Goal: Contribute content: Contribute content

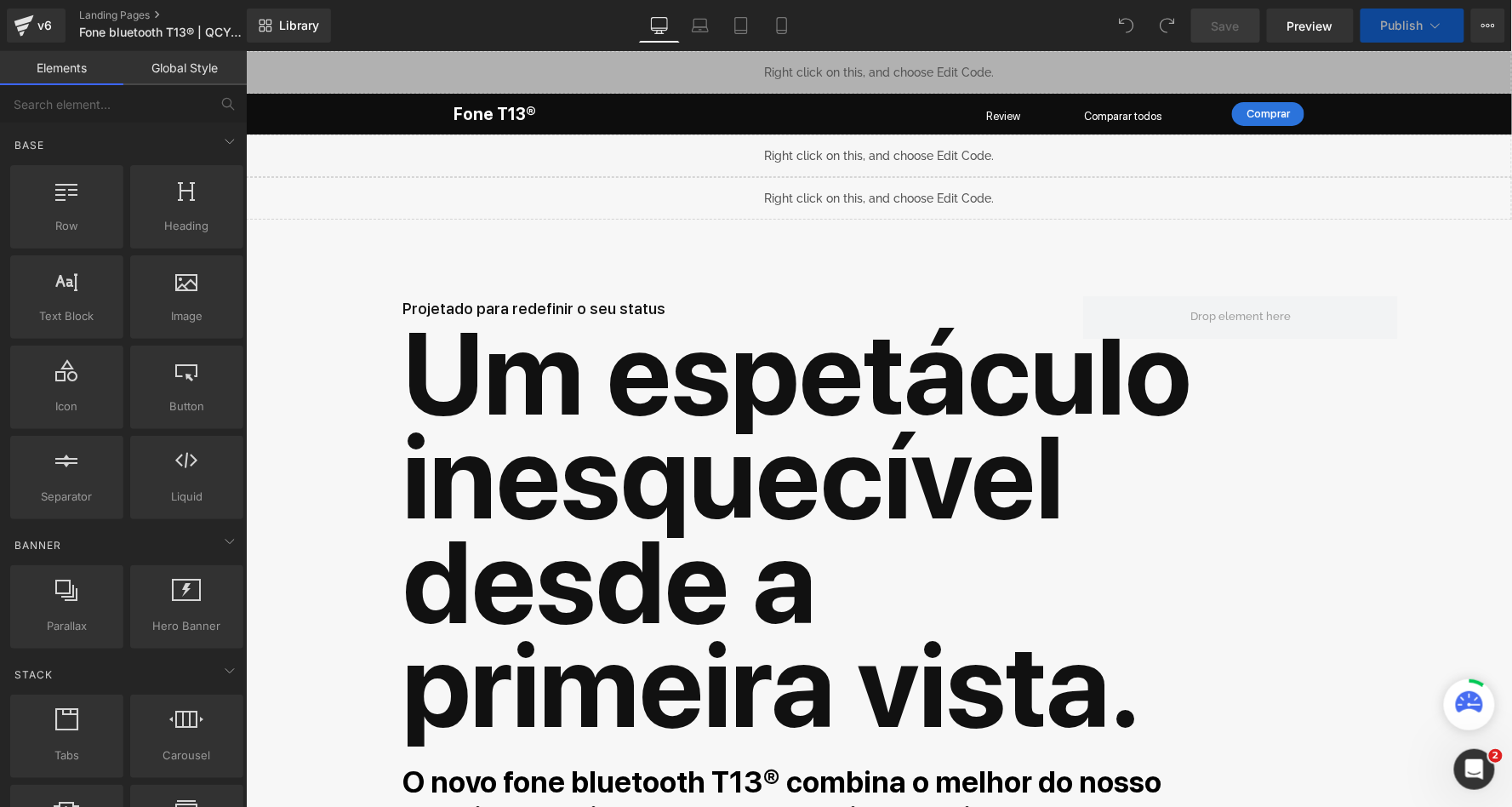
scroll to position [15782, 1260]
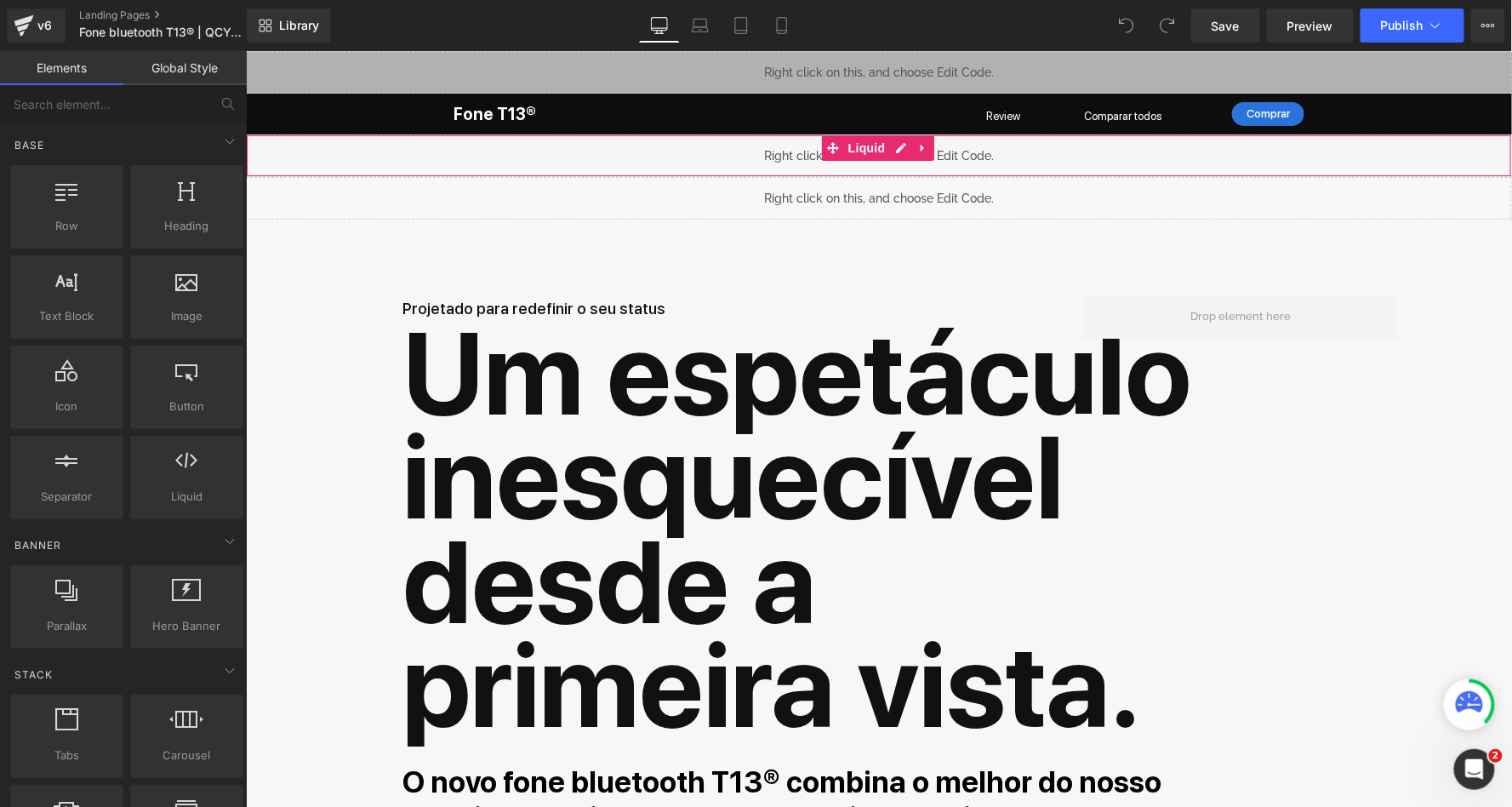
click at [903, 148] on div "Liquid" at bounding box center [878, 154] width 1267 height 42
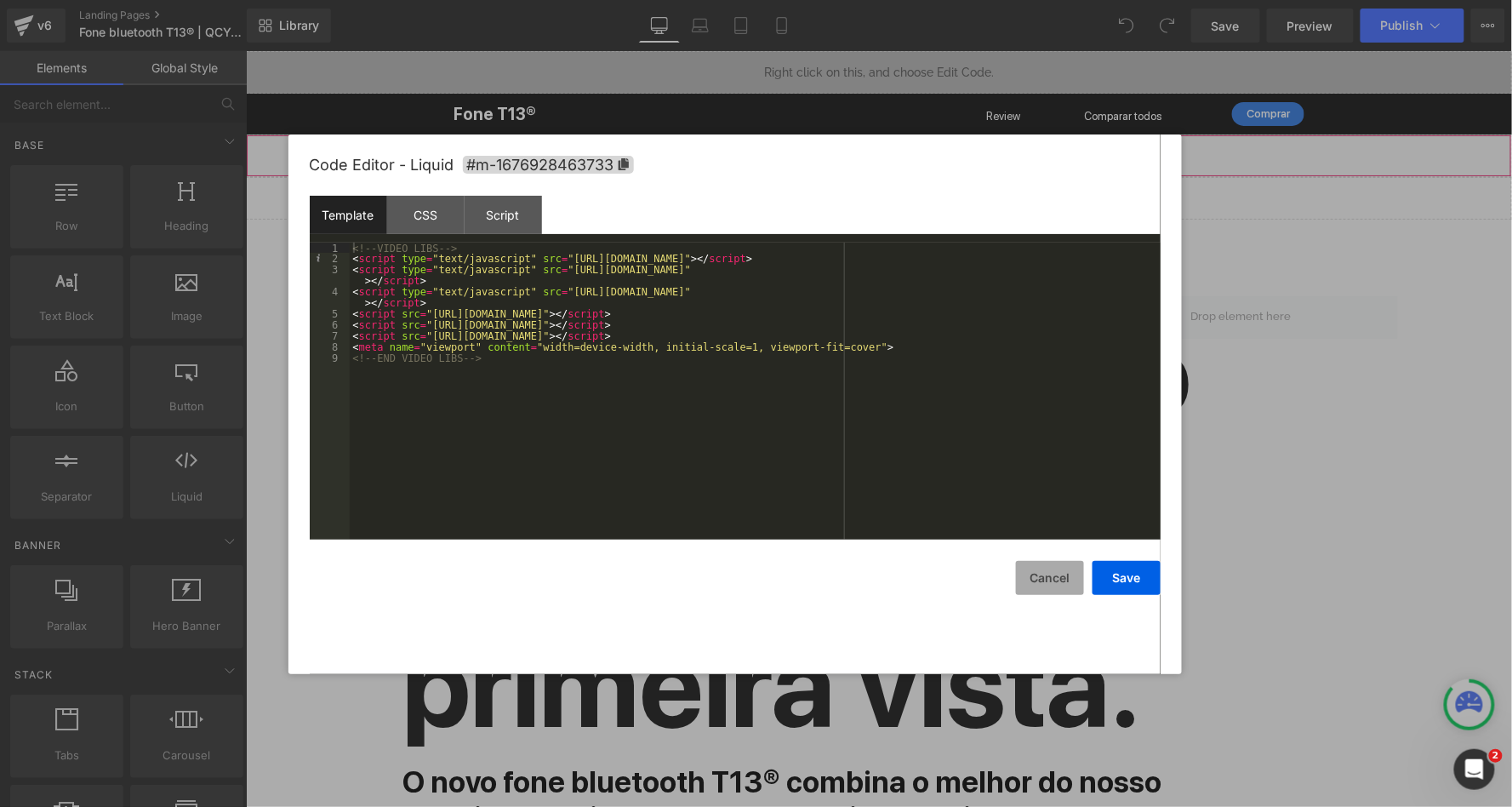
click at [1048, 574] on button "Cancel" at bounding box center [1050, 578] width 69 height 34
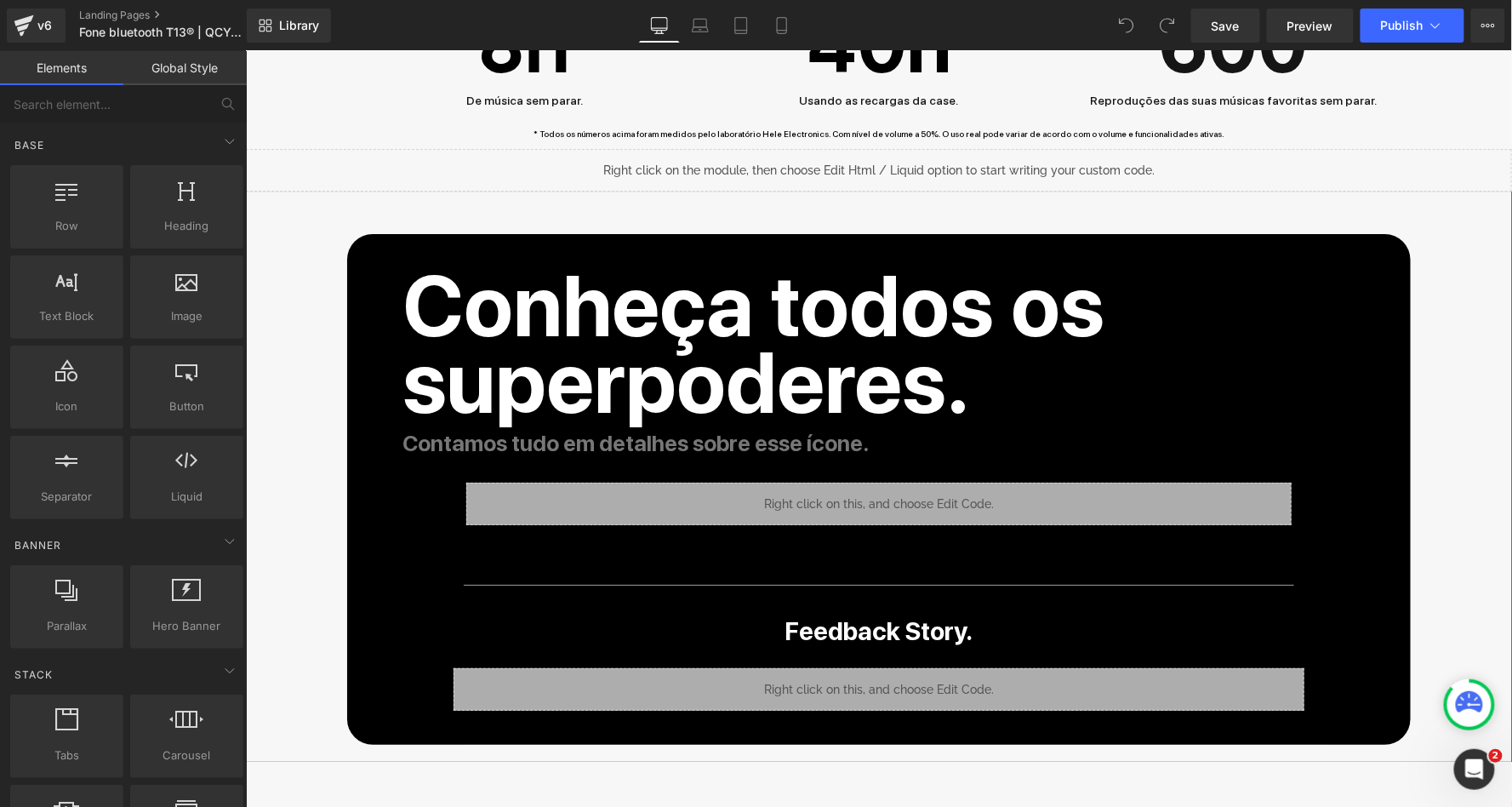
scroll to position [8830, 0]
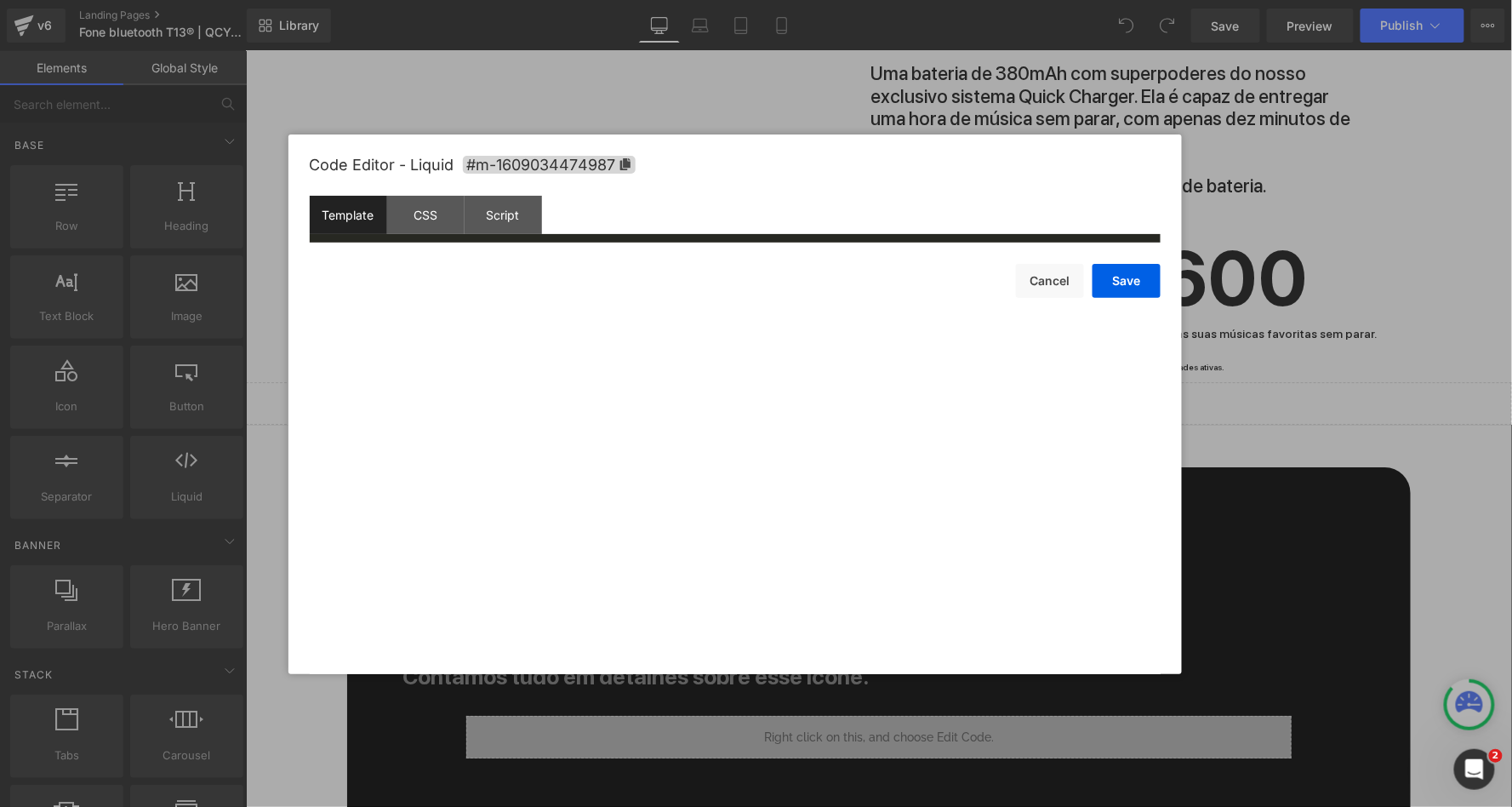
click at [899, 381] on div "Liquid" at bounding box center [878, 402] width 1267 height 42
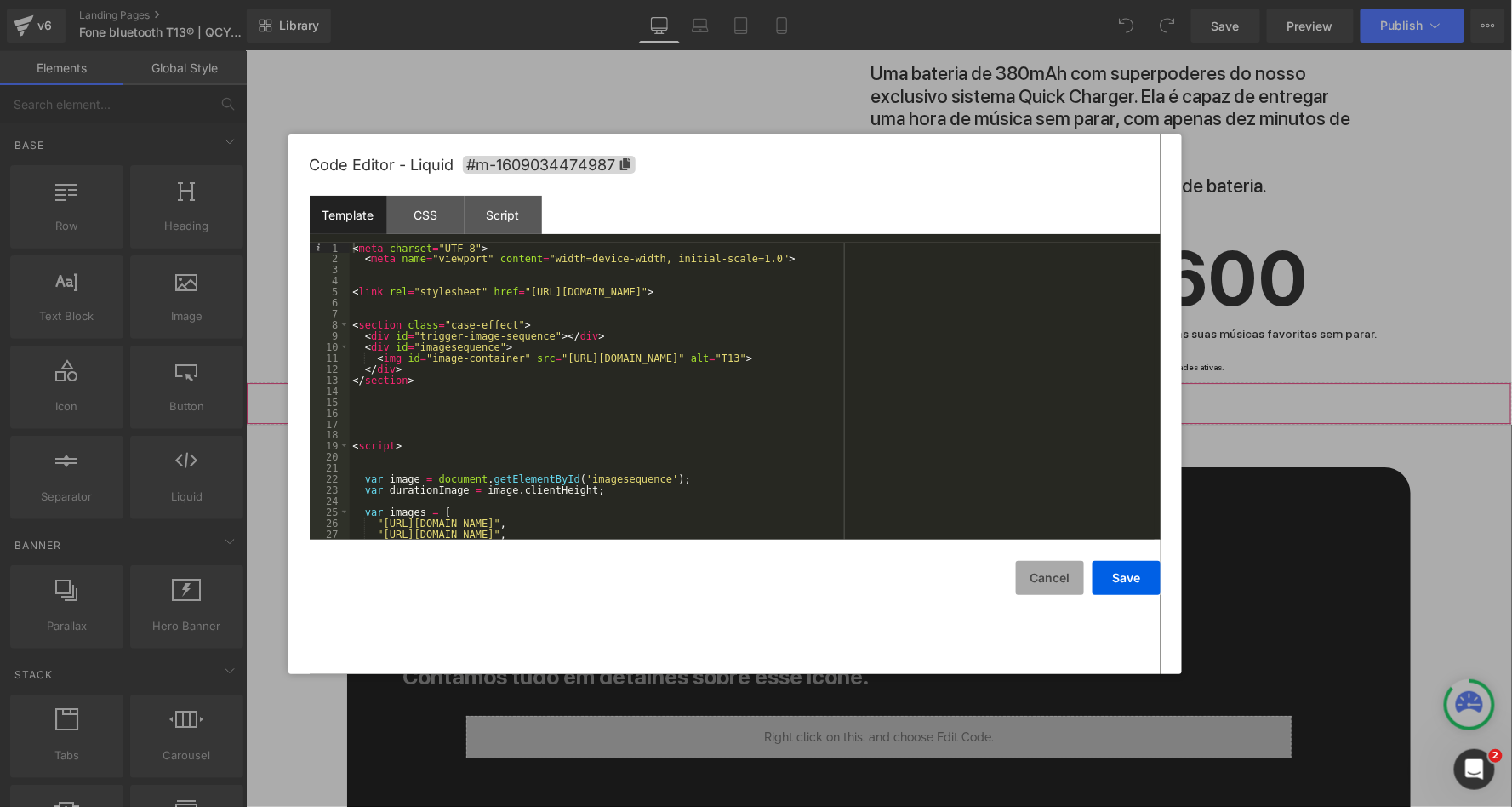
click at [1039, 573] on button "Cancel" at bounding box center [1050, 578] width 69 height 34
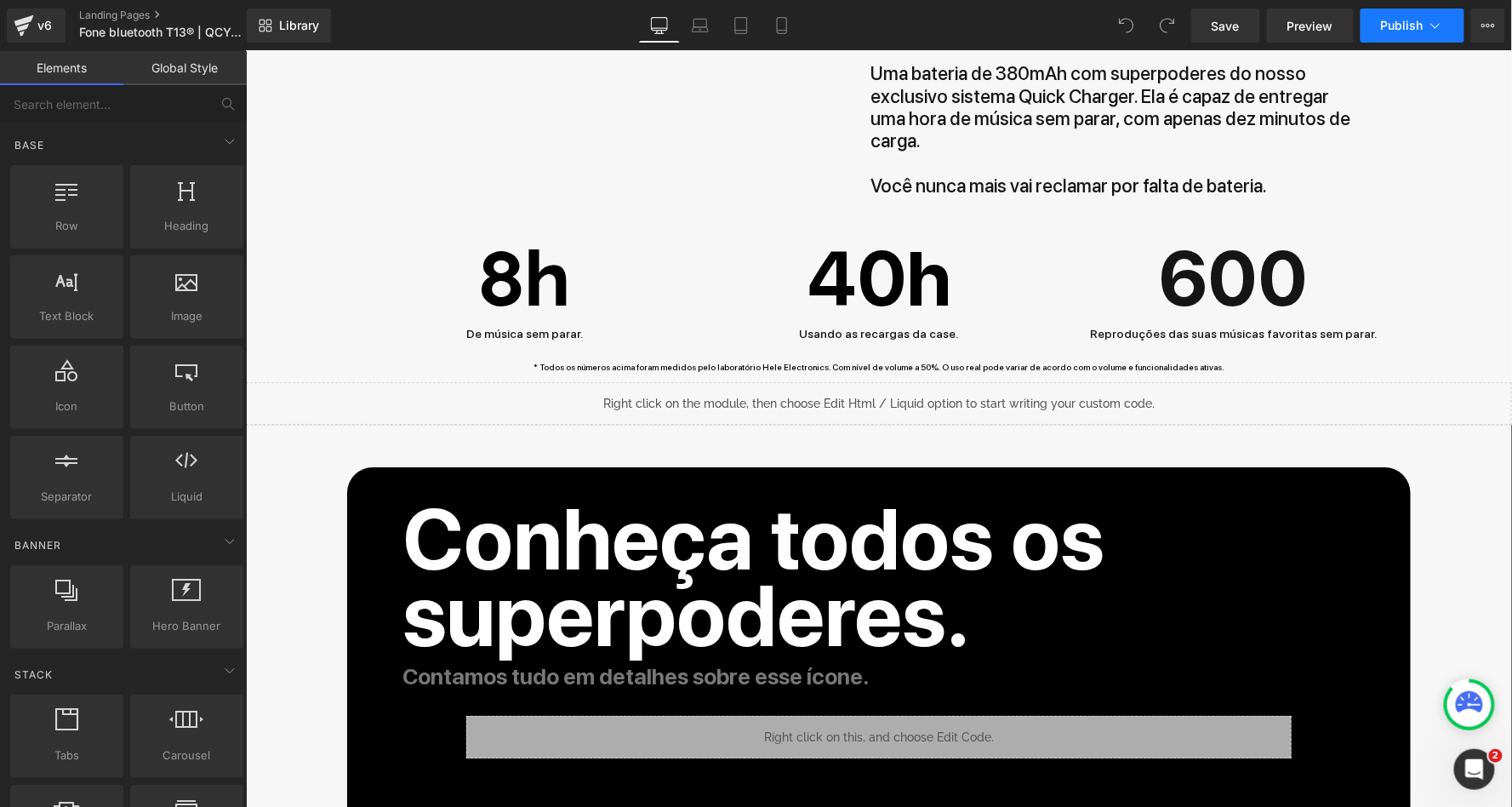
click at [1408, 33] on button "Publish" at bounding box center [1412, 25] width 104 height 34
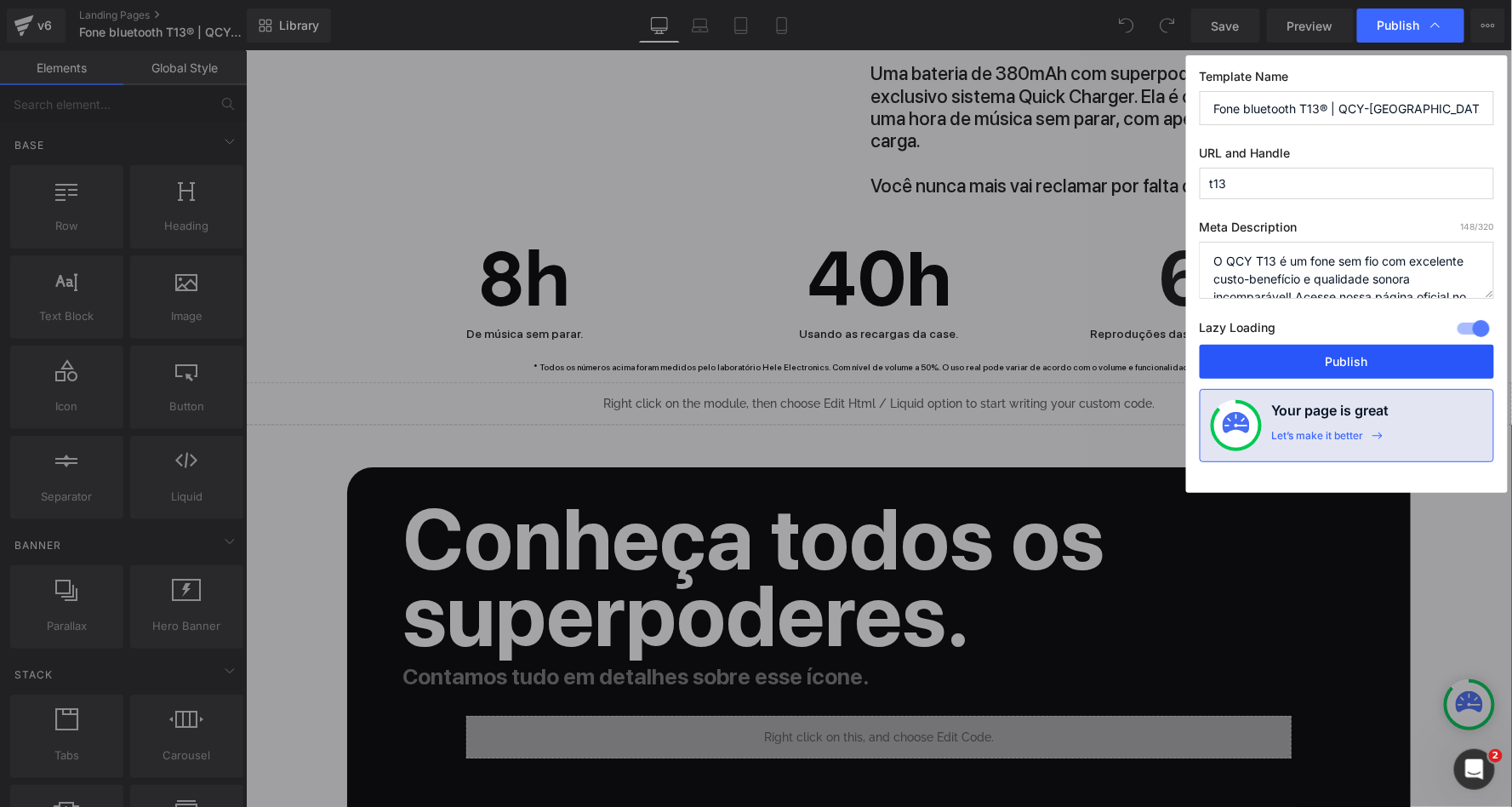
click at [1312, 360] on button "Publish" at bounding box center [1347, 362] width 295 height 34
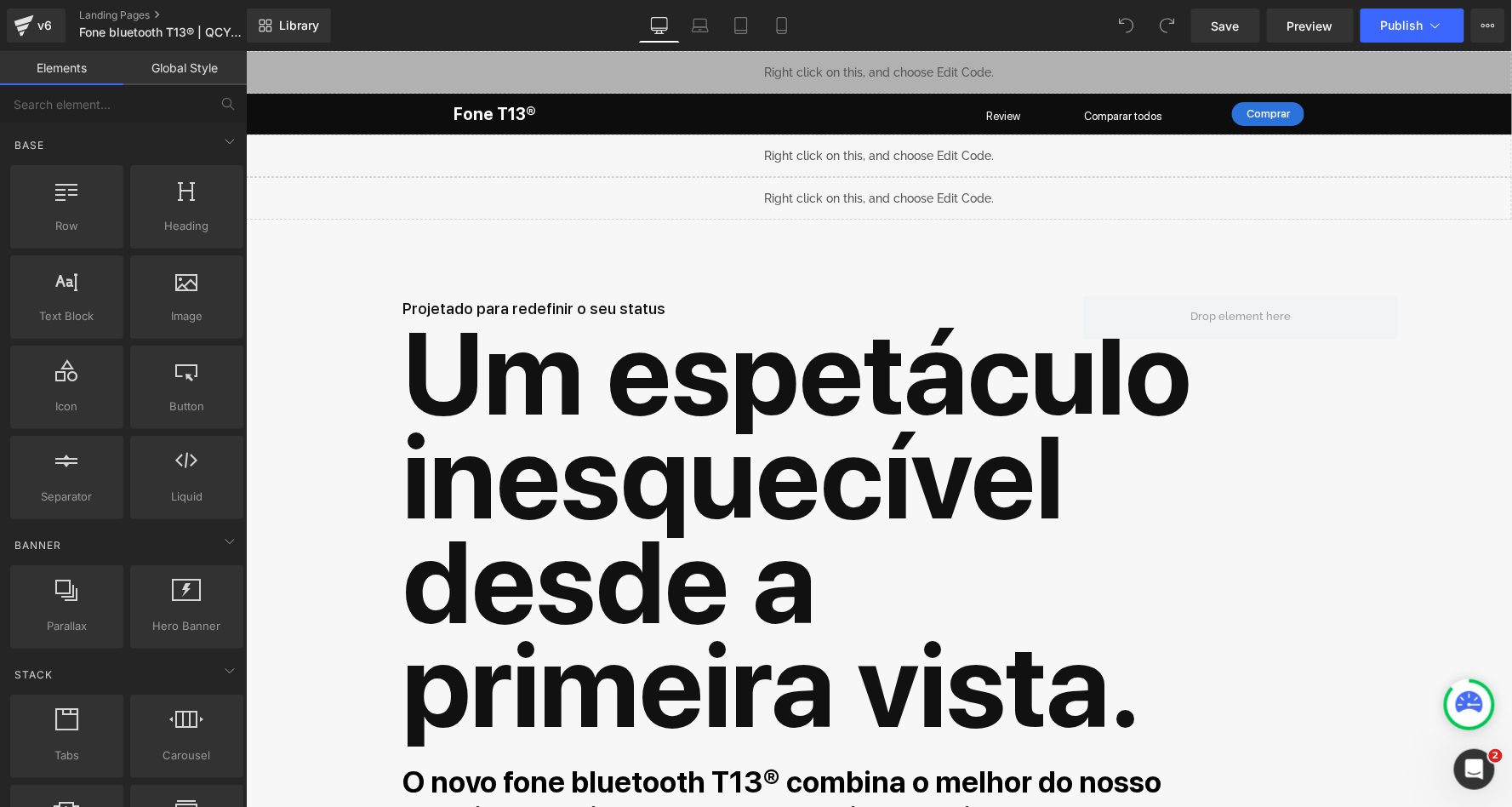
scroll to position [0, 0]
click at [898, 189] on div "Liquid" at bounding box center [878, 197] width 1267 height 42
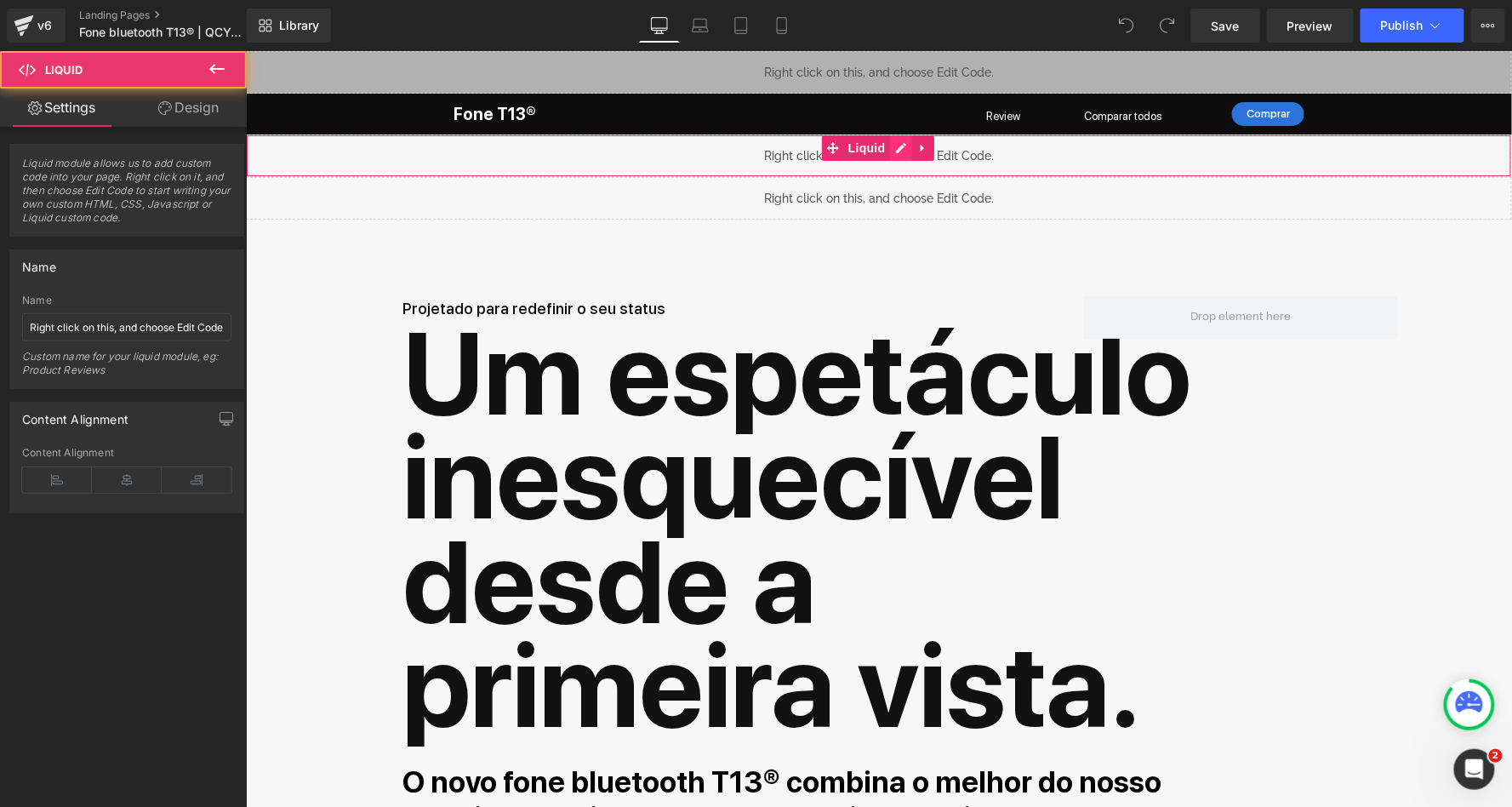
click at [902, 142] on div "Liquid" at bounding box center [878, 154] width 1267 height 42
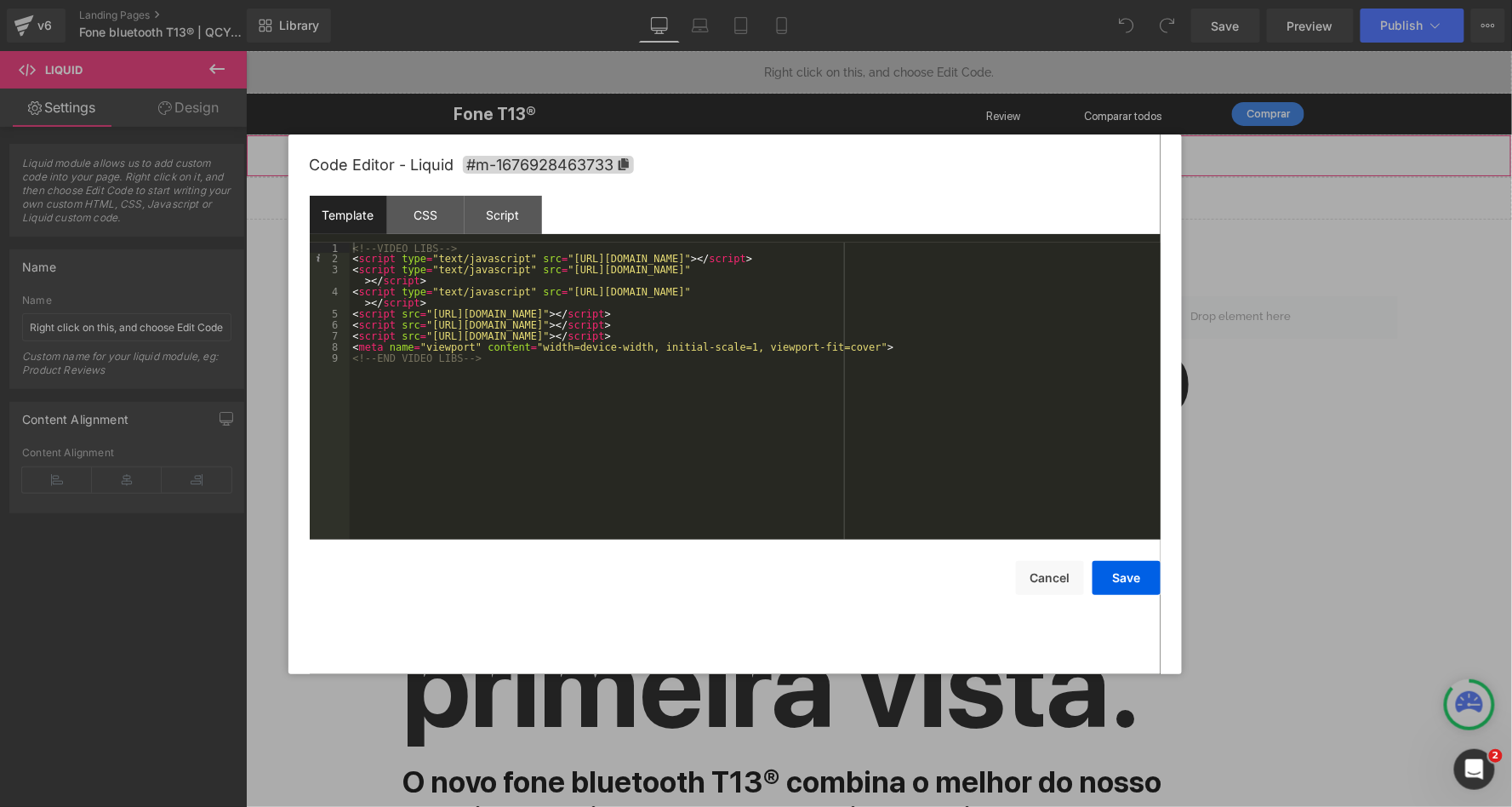
click at [354, 254] on div "<!-- VIDEO LIBS --> < script type = "text/javascript" src = "https://qcy.blob.c…" at bounding box center [756, 402] width 811 height 319
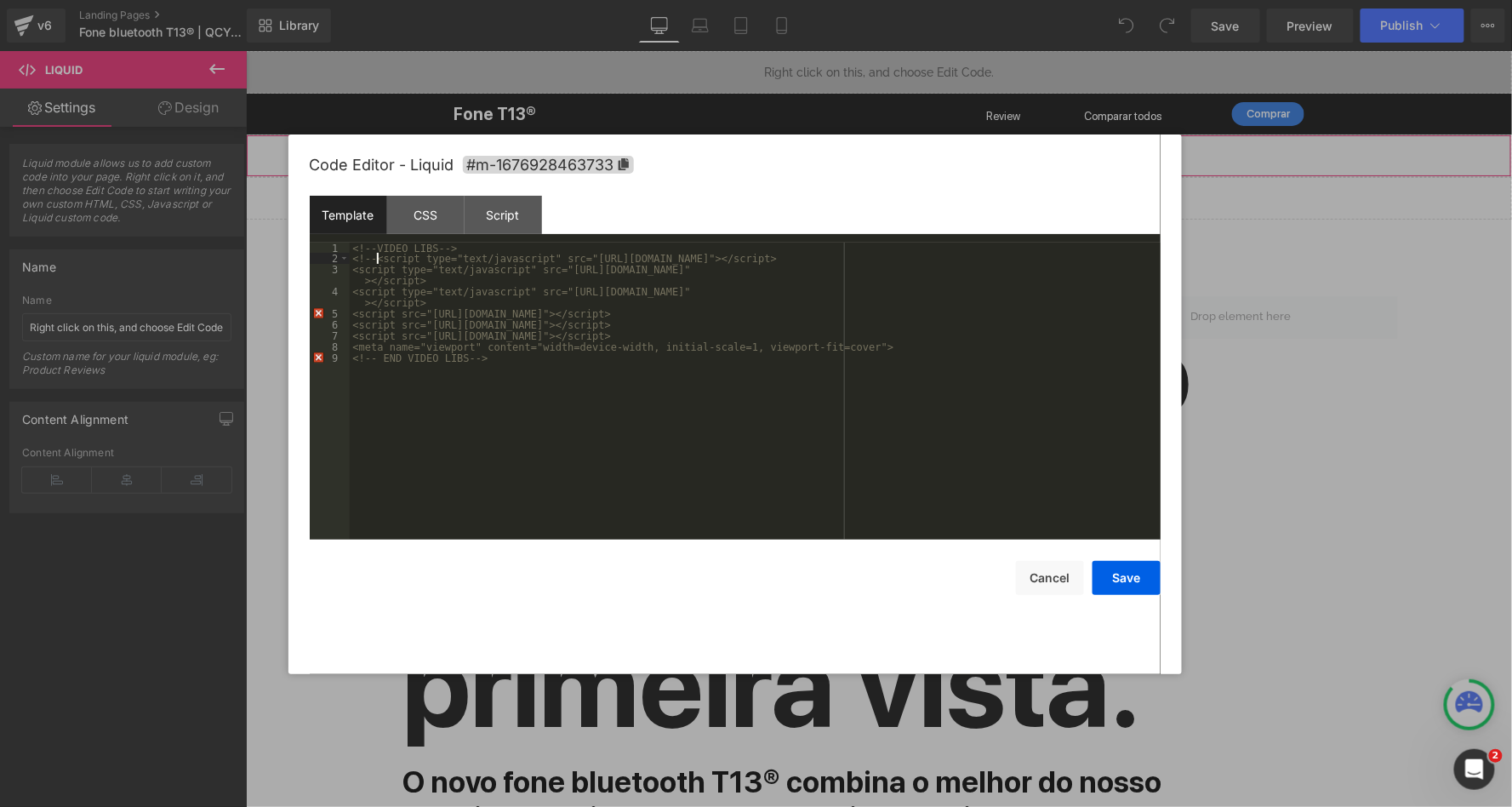
click at [942, 342] on div "<!-- VIDEO LIBS --> <!-- <script type="text/javascript" src="https://qcy.blob.c…" at bounding box center [756, 402] width 811 height 319
click at [1149, 582] on button "Save" at bounding box center [1127, 578] width 69 height 34
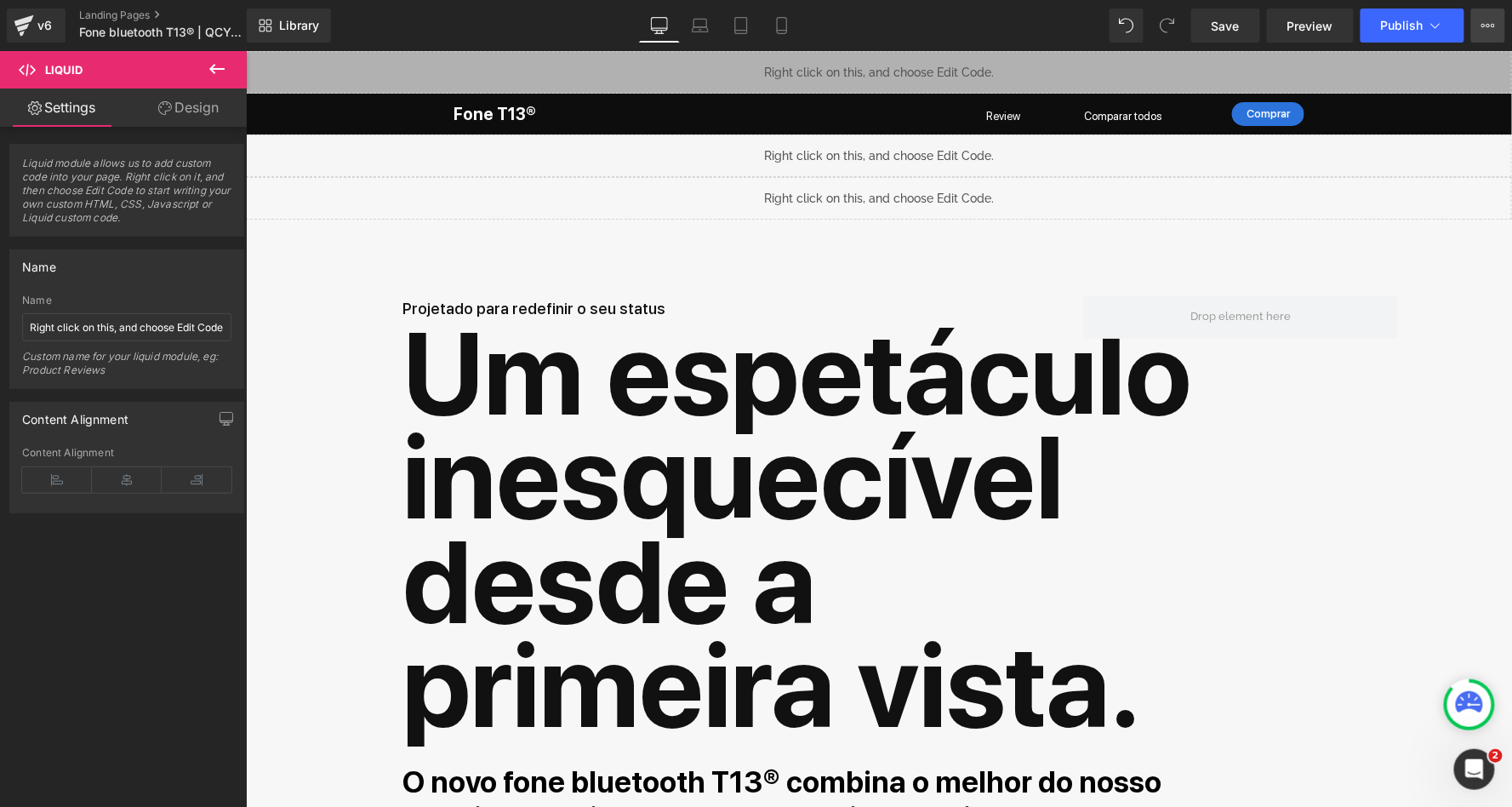
click at [1489, 22] on icon at bounding box center [1488, 25] width 14 height 14
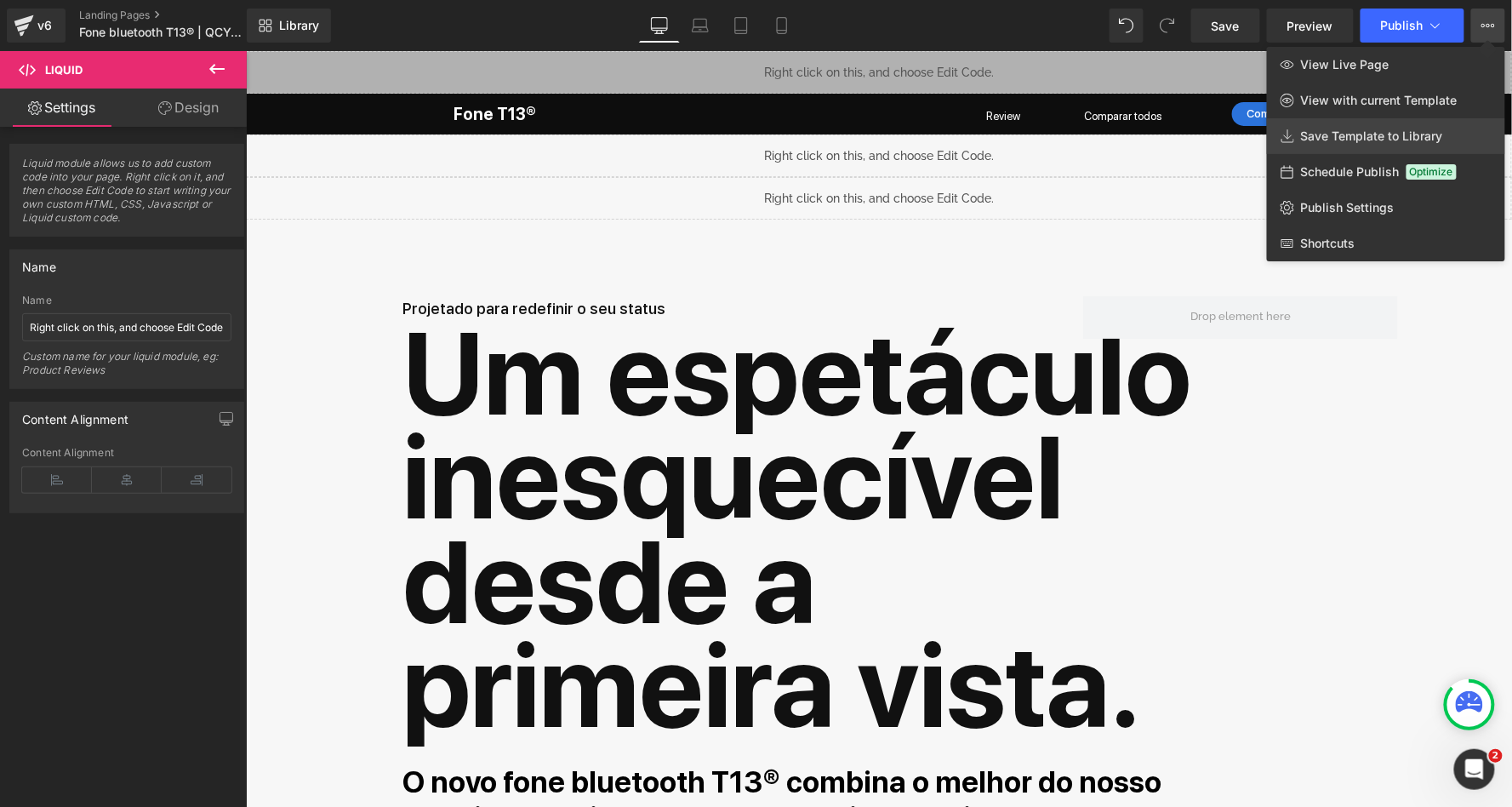
click at [1385, 122] on link "Save Template to Library" at bounding box center [1386, 136] width 238 height 36
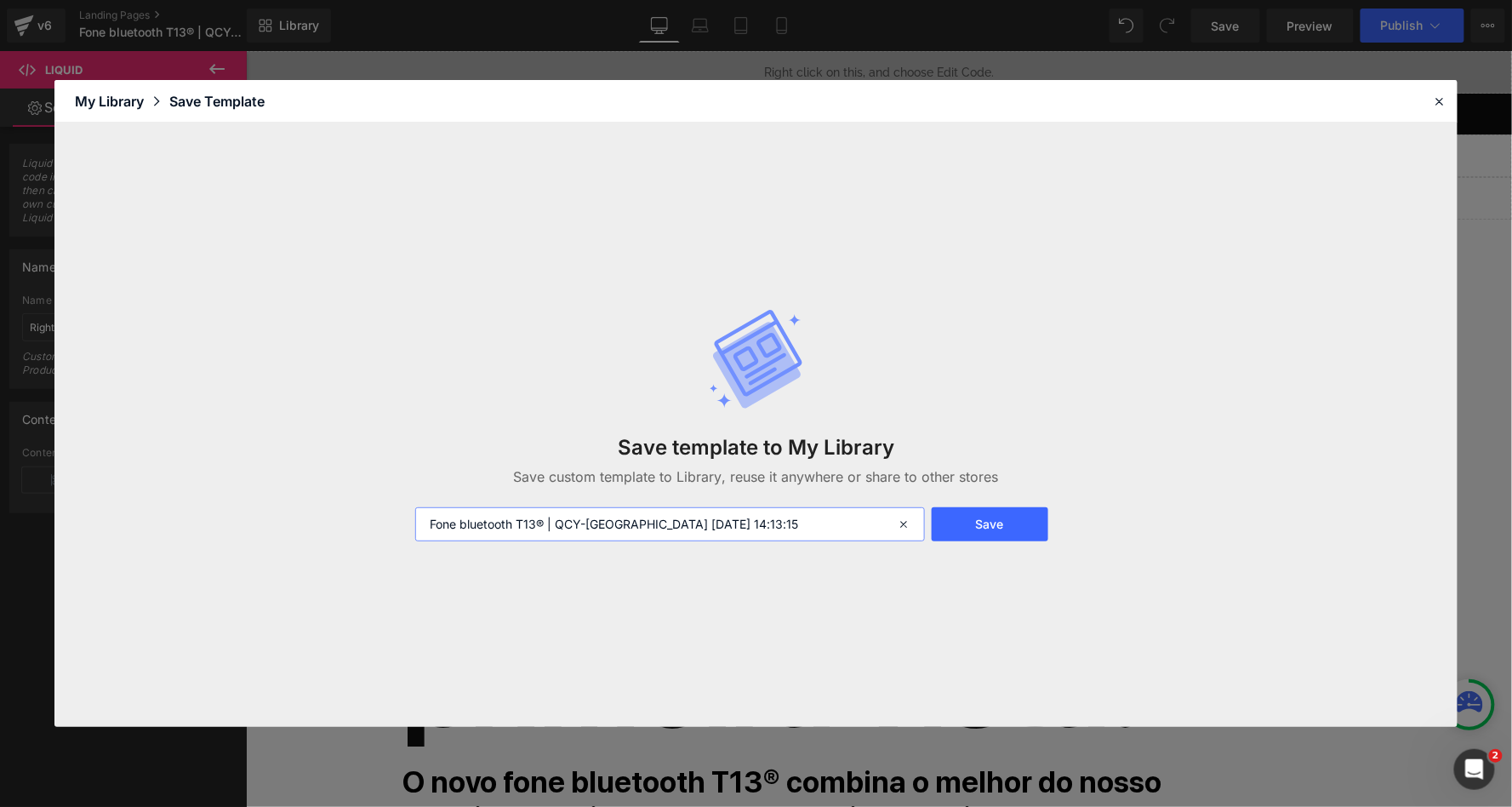
click at [547, 523] on input "Fone bluetooth T13® | QCY-BRASIL 2025-09-28 14:13:15" at bounding box center [670, 525] width 509 height 34
type input "Fone bluetooth T13® 3 | QCY-[GEOGRAPHIC_DATA] [DATE] 14:13:15"
click at [963, 517] on button "Save" at bounding box center [990, 525] width 116 height 34
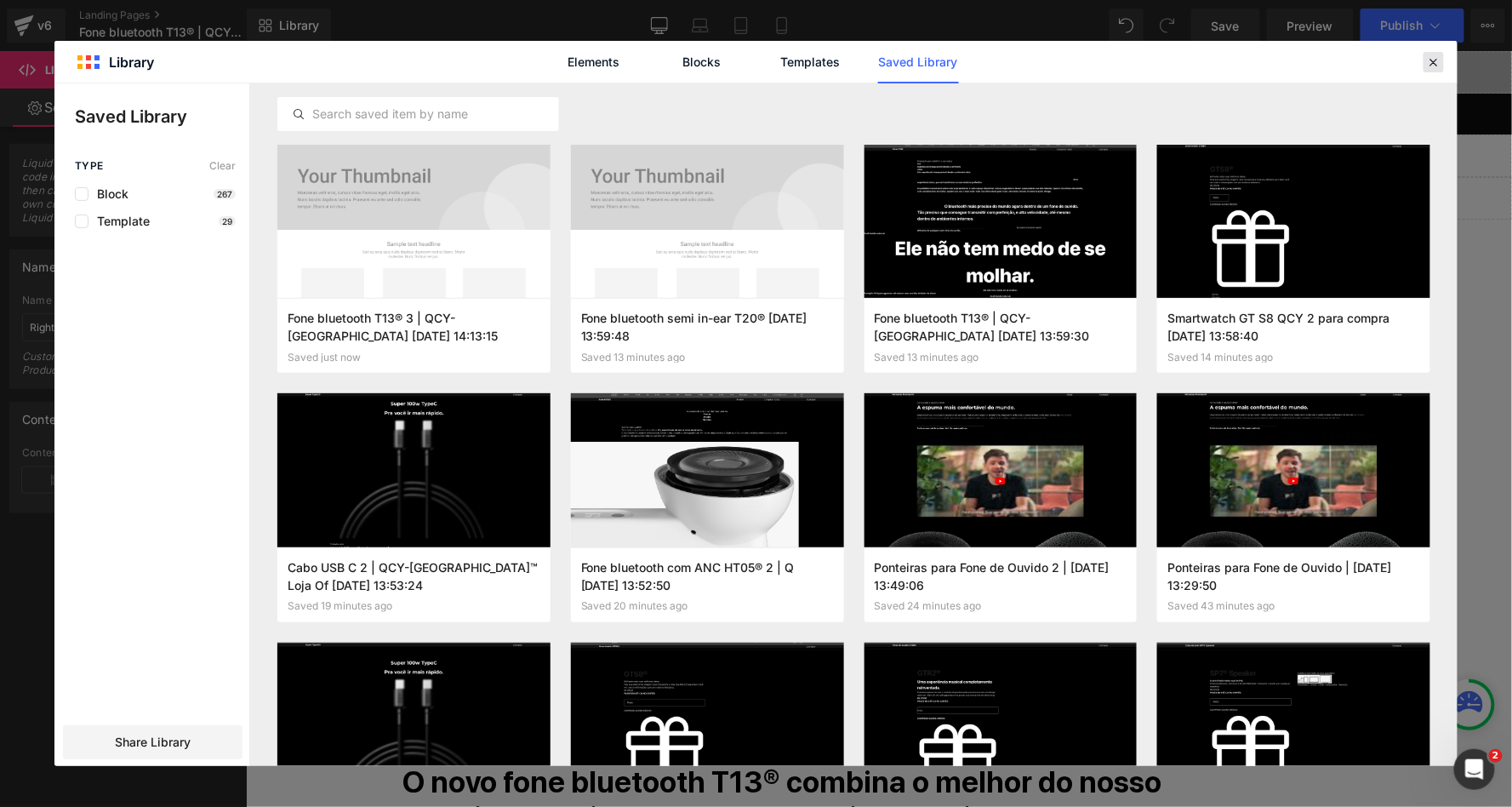
click at [1436, 64] on icon at bounding box center [1434, 61] width 15 height 15
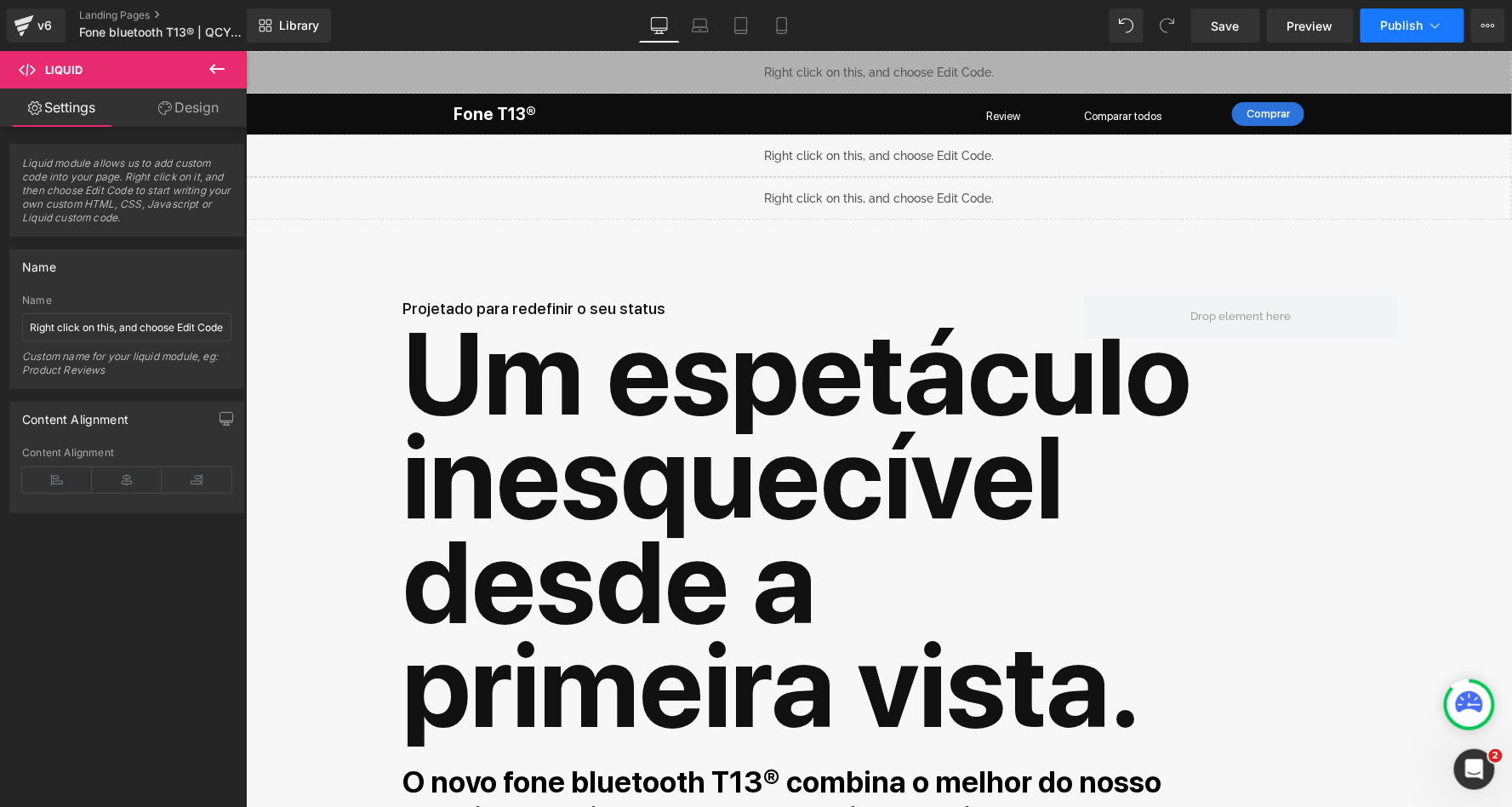
click at [1426, 19] on button "Publish" at bounding box center [1412, 25] width 104 height 34
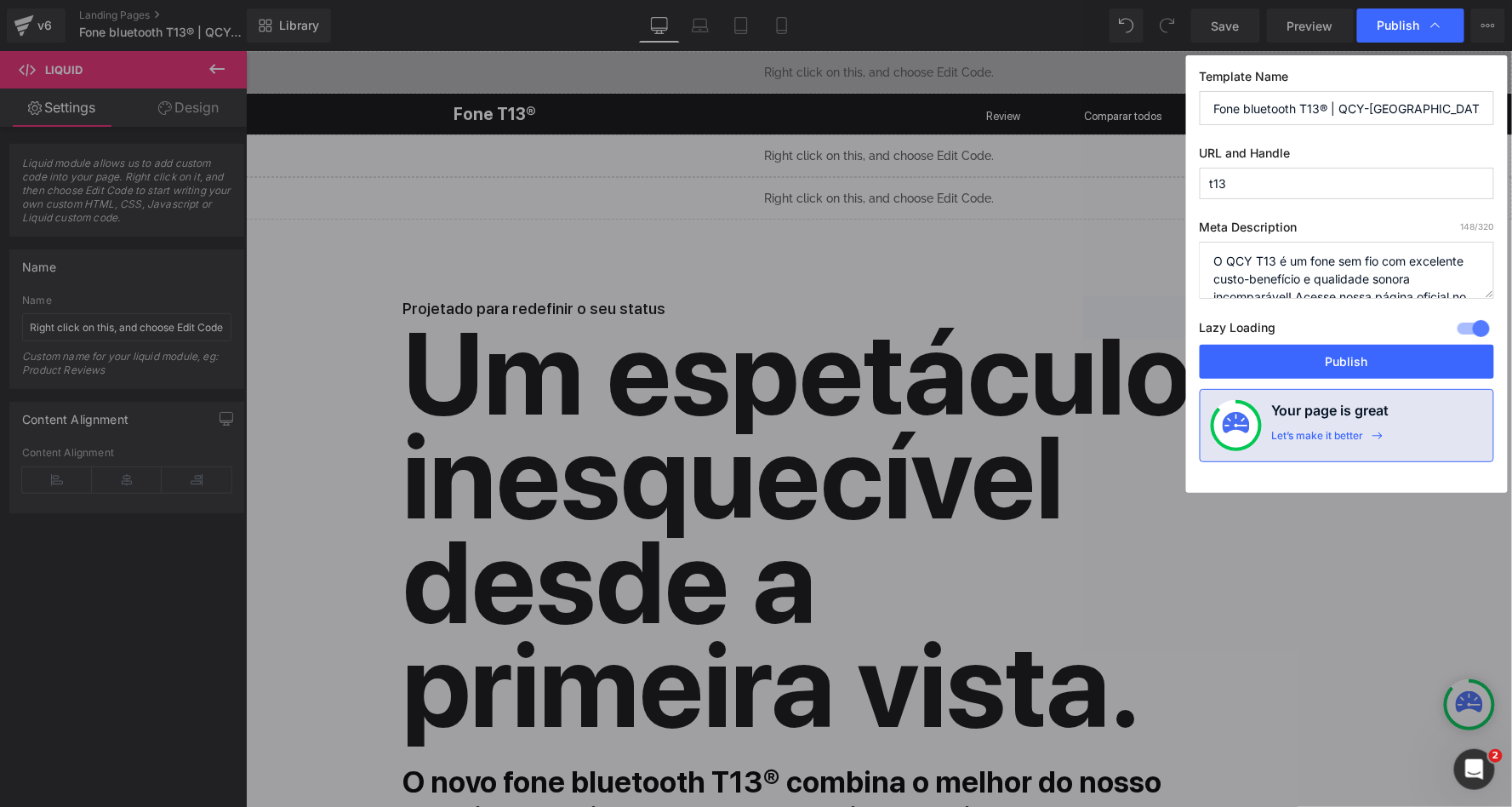
click at [1288, 273] on textarea "O QCY T13 é um fone sem fio com excelente custo-benefício e qualidade sonora in…" at bounding box center [1347, 270] width 295 height 57
click at [1297, 95] on input "Fone bluetooth T13® | QCY-BRASIL™ Loja Oficial" at bounding box center [1347, 108] width 295 height 34
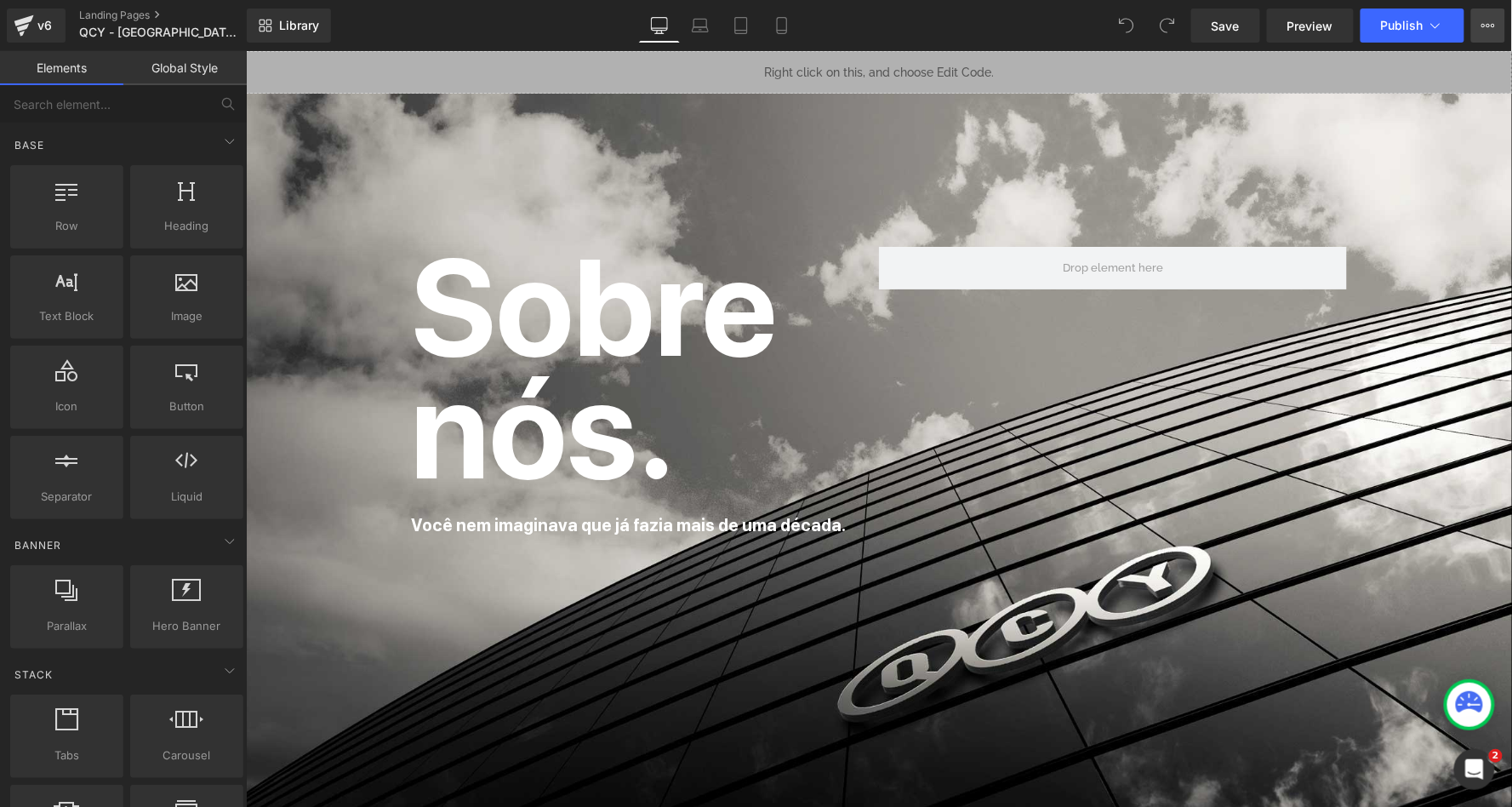
click at [1489, 22] on icon at bounding box center [1488, 25] width 14 height 14
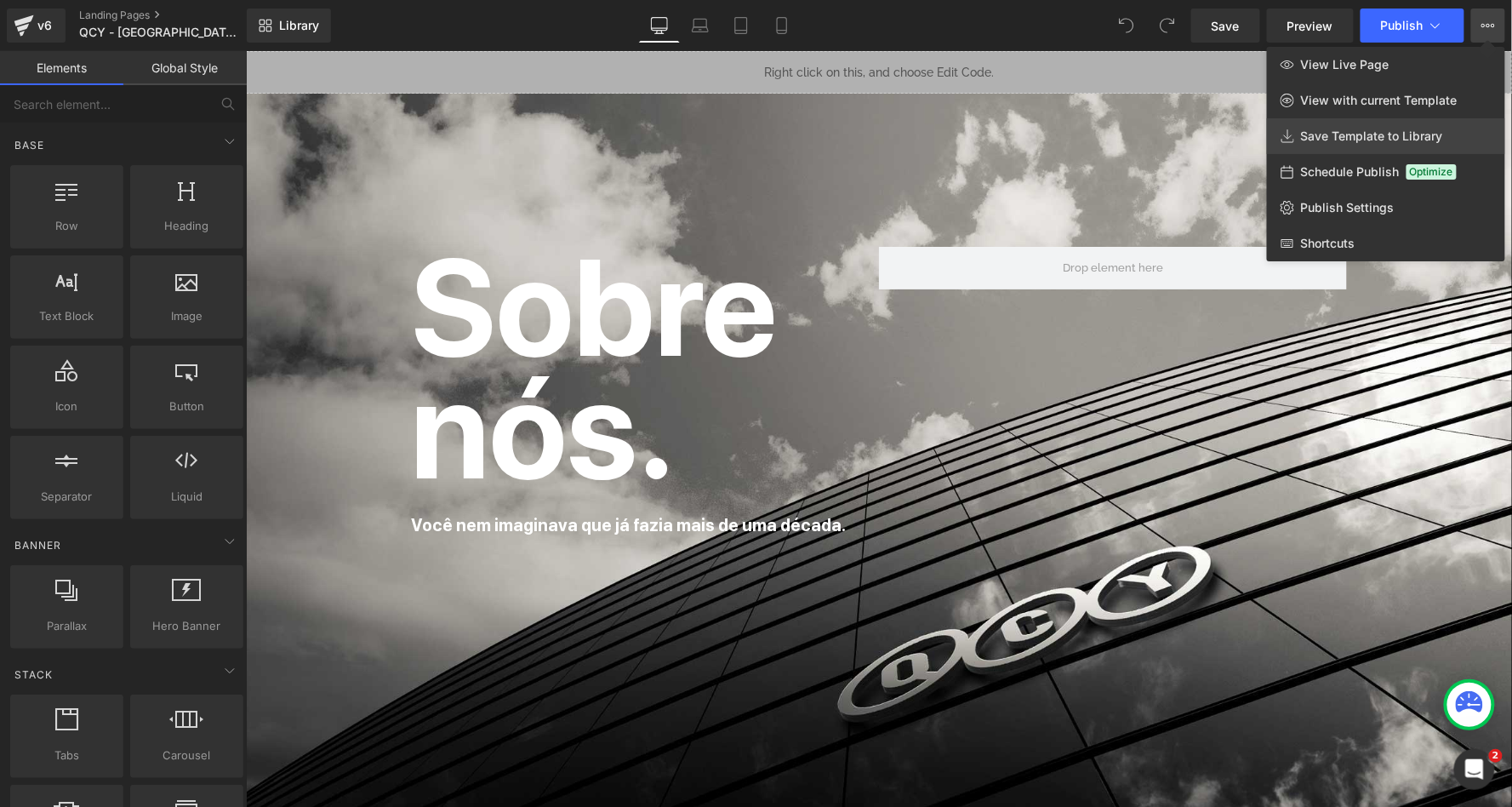
click at [1374, 129] on span "Save Template to Library" at bounding box center [1372, 136] width 142 height 15
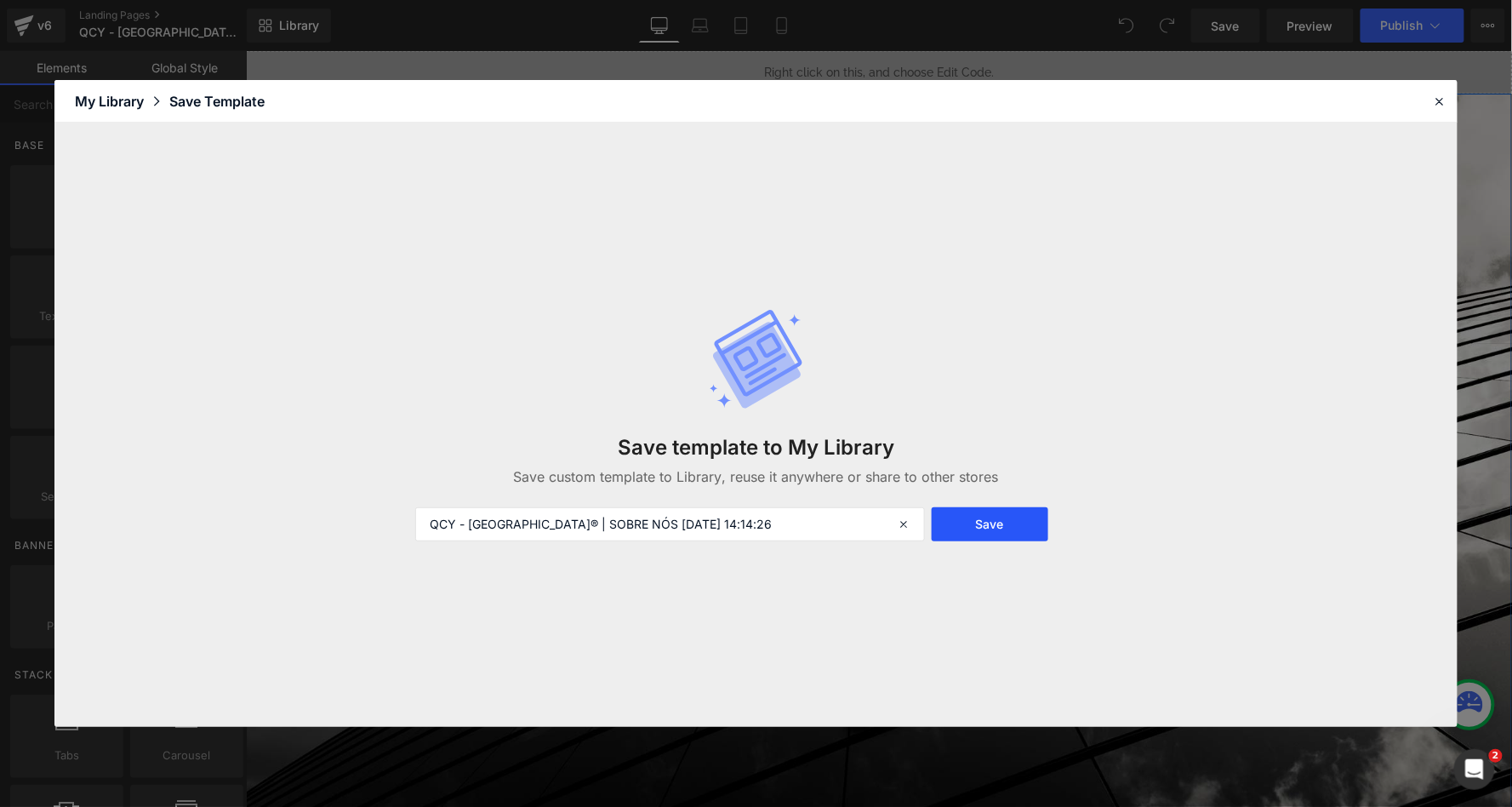
click at [1007, 525] on button "Save" at bounding box center [990, 525] width 116 height 34
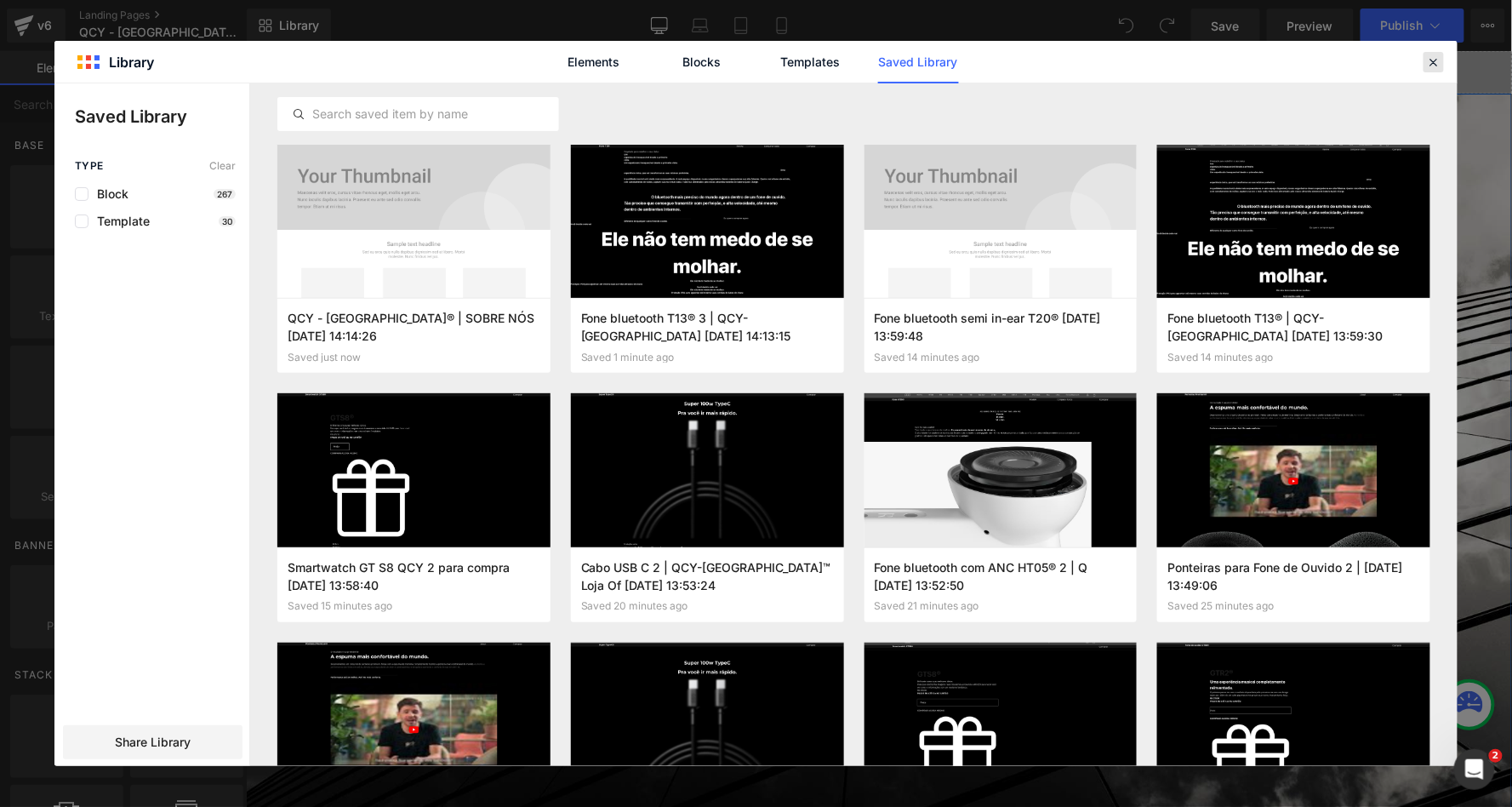
click at [1443, 54] on div at bounding box center [1434, 62] width 21 height 21
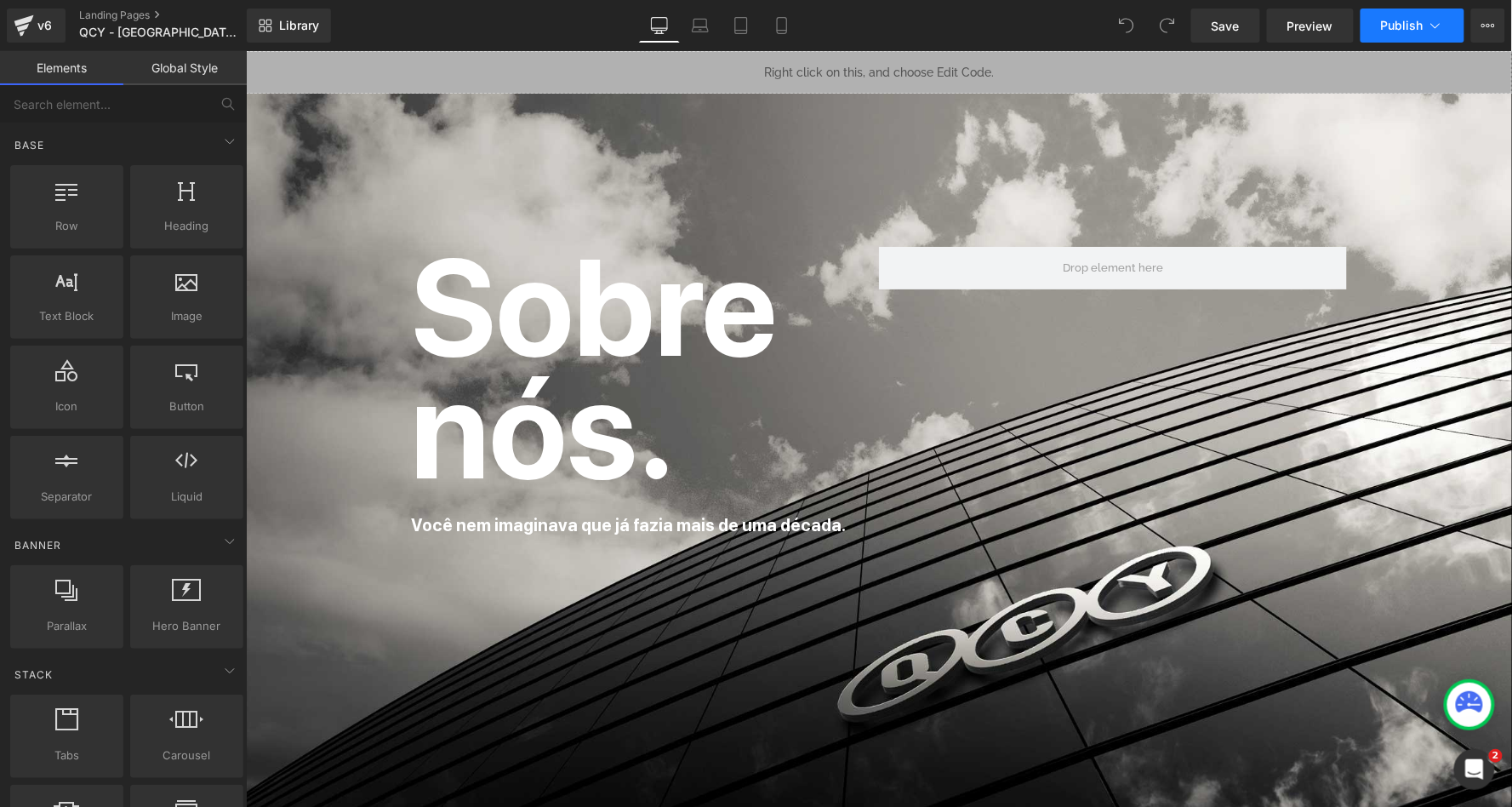
click at [1432, 24] on icon at bounding box center [1435, 25] width 17 height 17
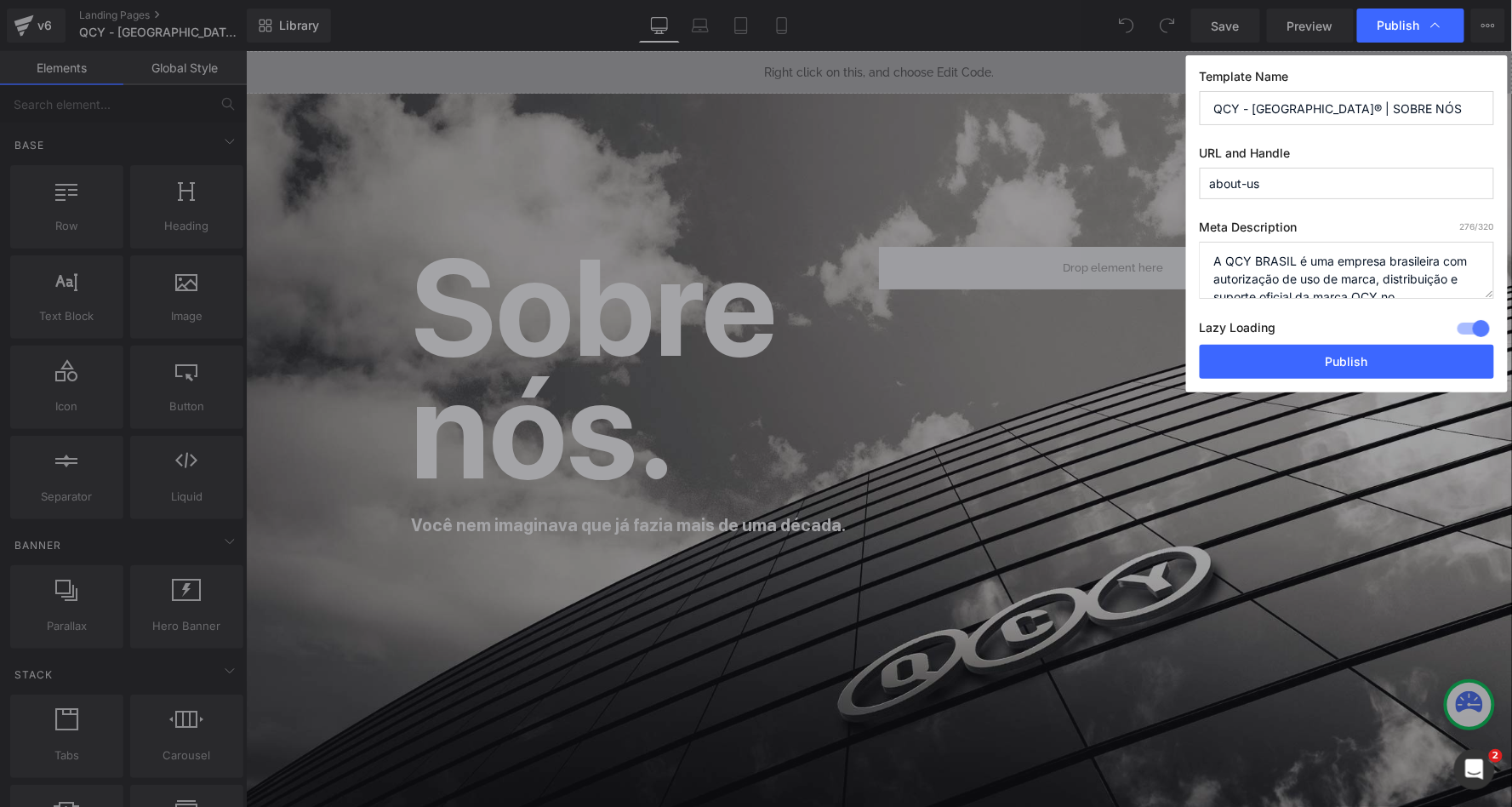
click at [1287, 277] on textarea "A QCY BRASIL é uma empresa brasileira com autorização de uso de marca, distribu…" at bounding box center [1347, 270] width 295 height 57
click at [1315, 105] on input "QCY - [GEOGRAPHIC_DATA]® | SOBRE NÓS" at bounding box center [1347, 108] width 295 height 34
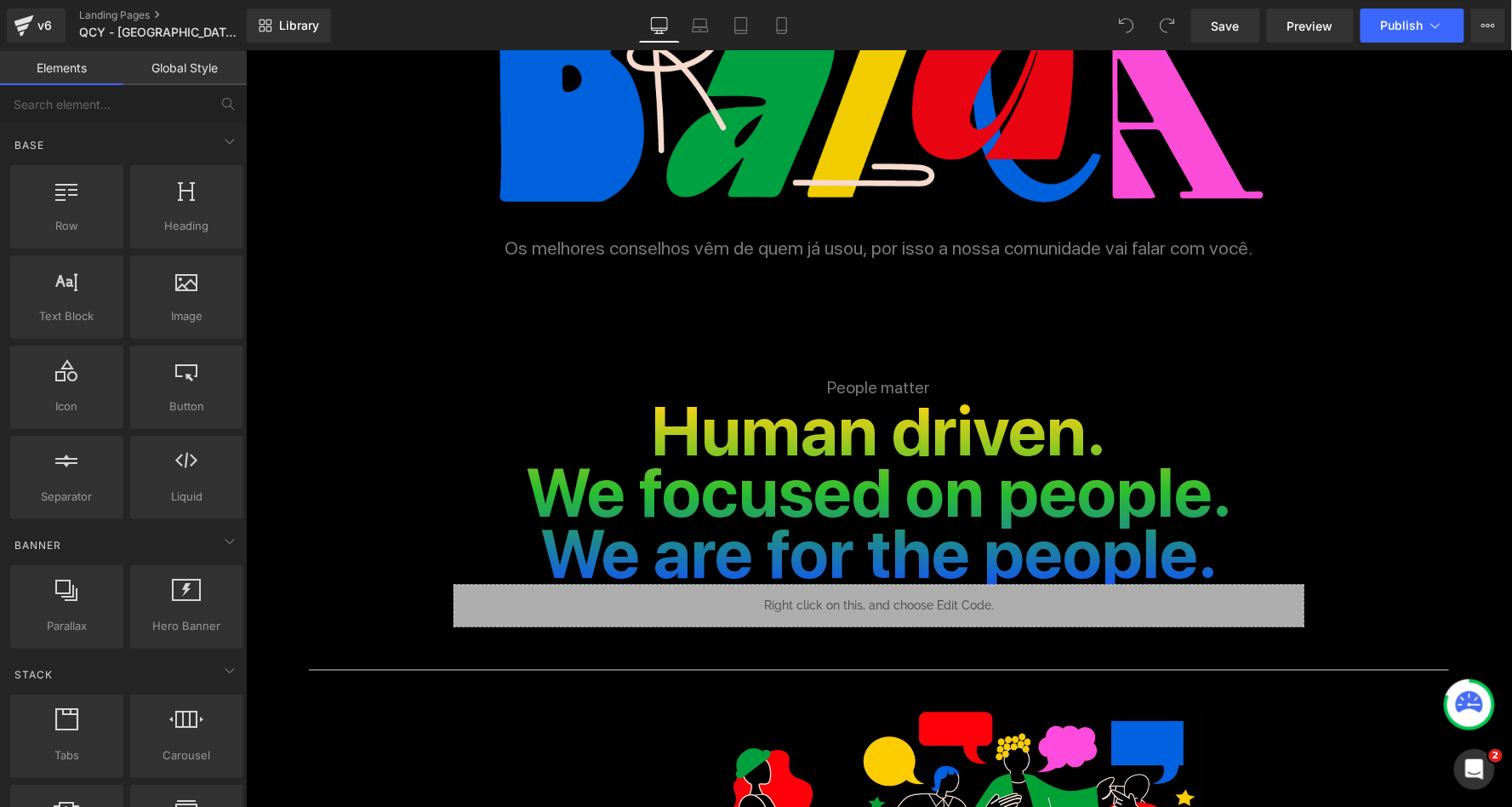
scroll to position [434, 0]
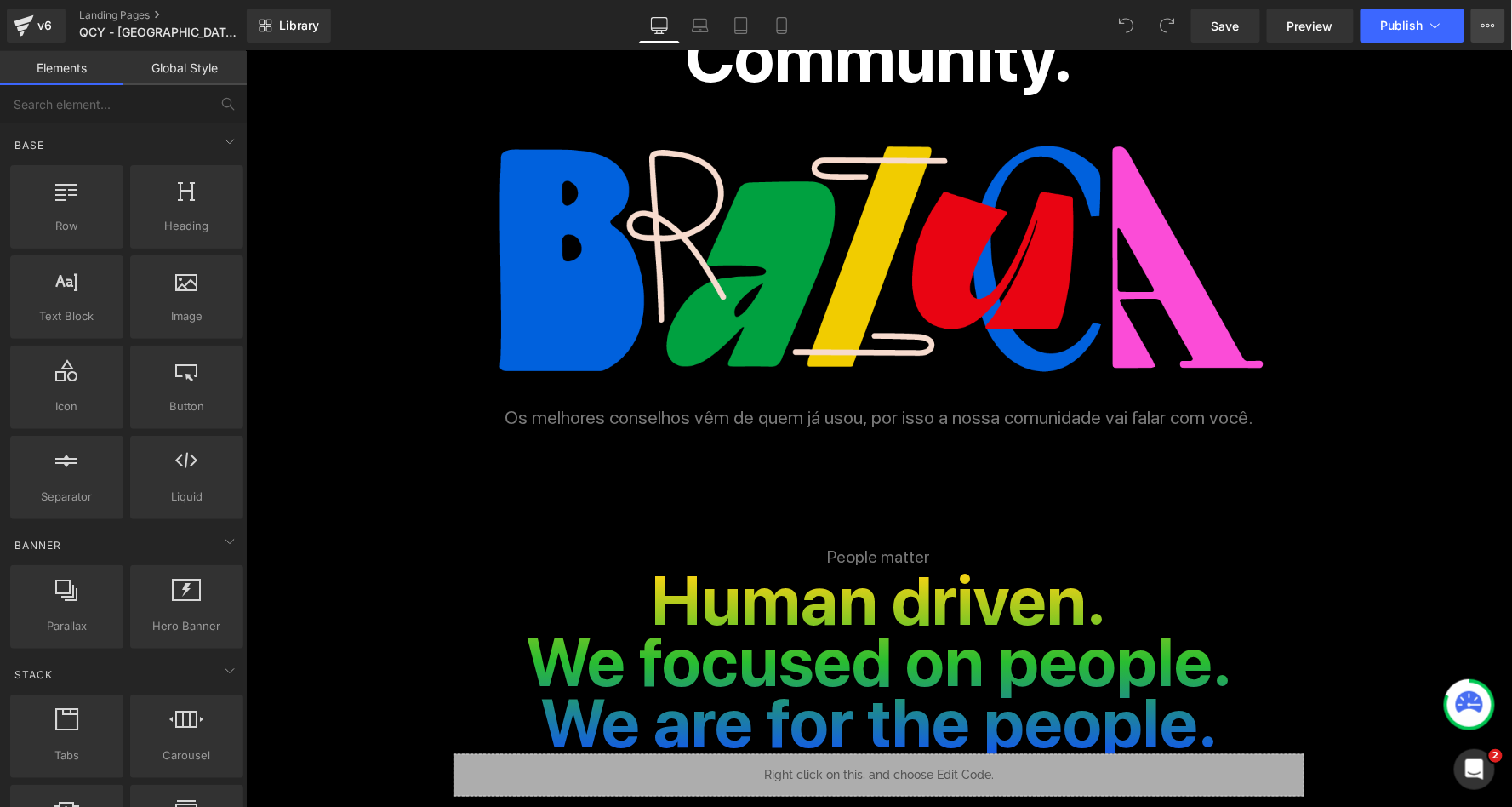
click at [1487, 27] on icon at bounding box center [1488, 25] width 14 height 14
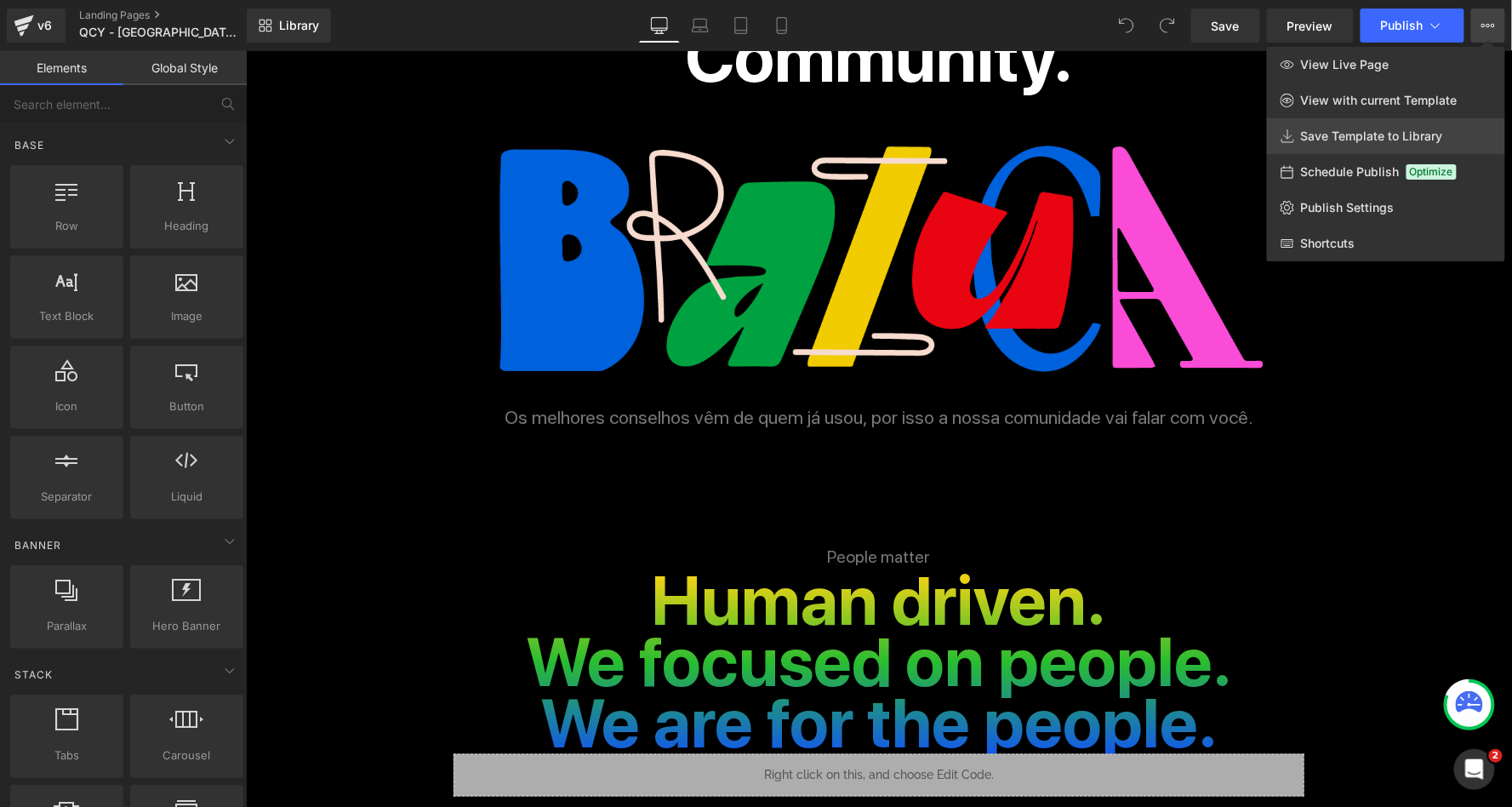
click at [1365, 140] on span "Save Template to Library" at bounding box center [1372, 136] width 142 height 15
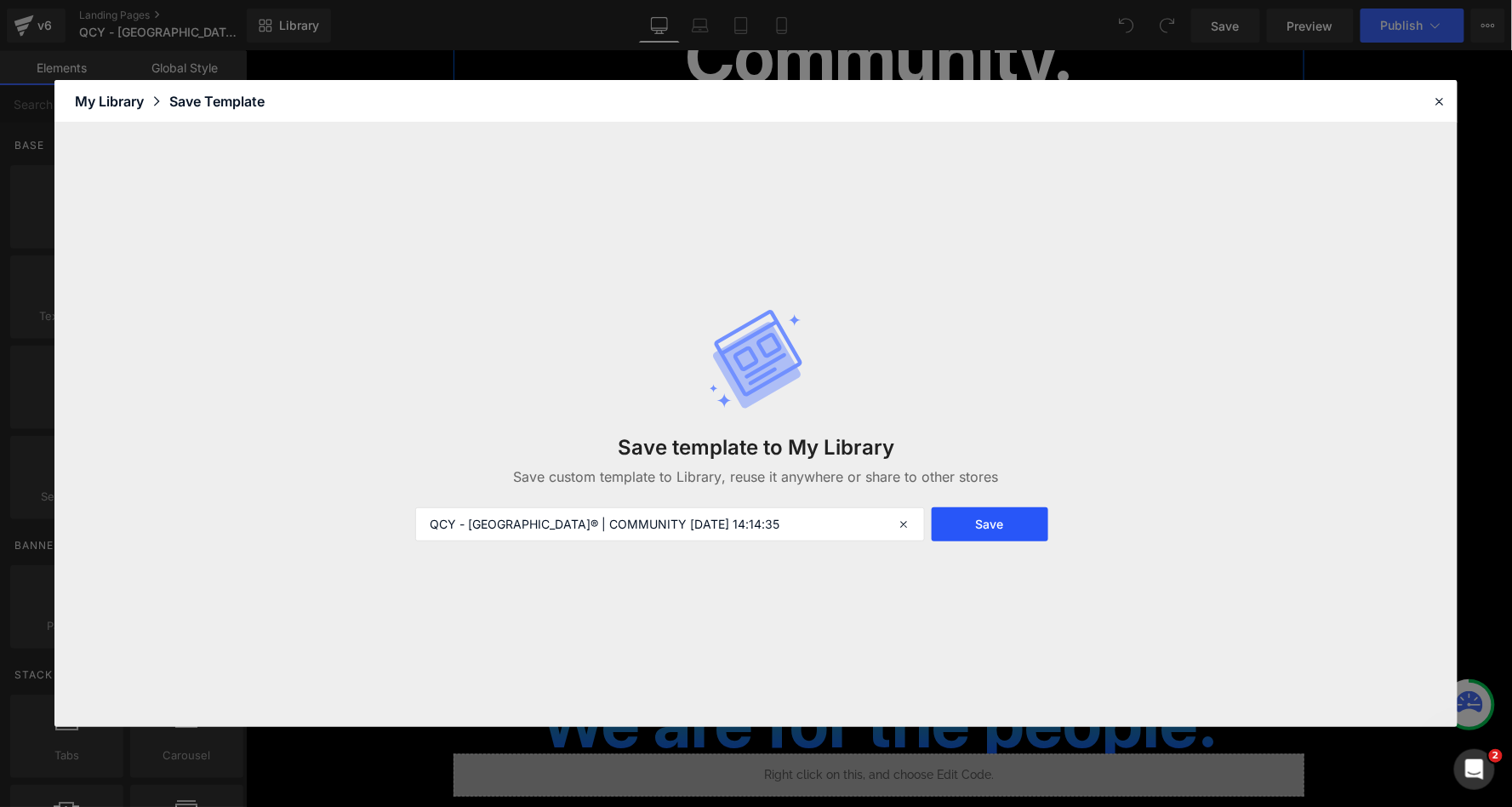
click at [1013, 524] on button "Save" at bounding box center [990, 525] width 116 height 34
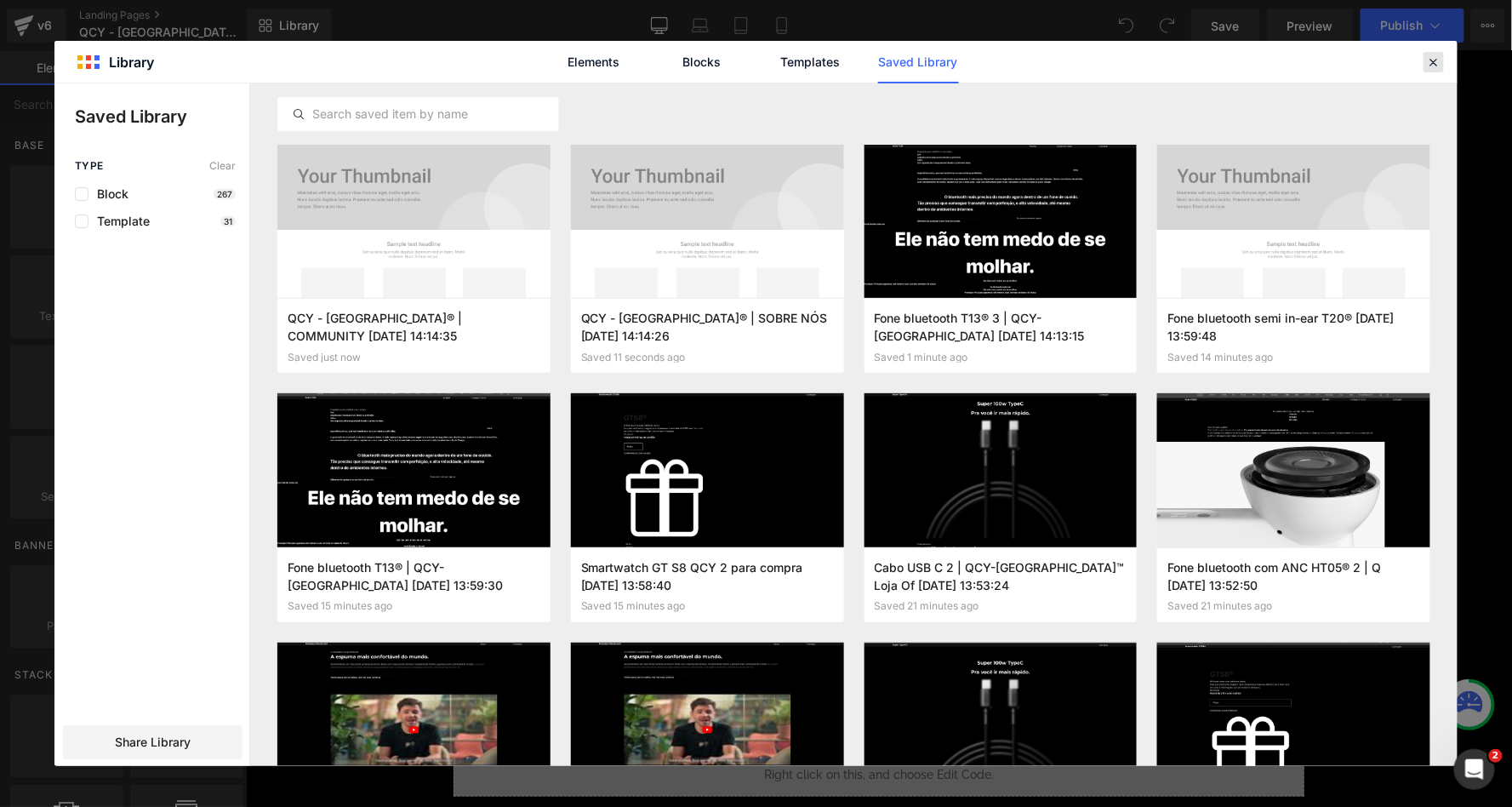
click at [1432, 58] on icon at bounding box center [1434, 61] width 15 height 15
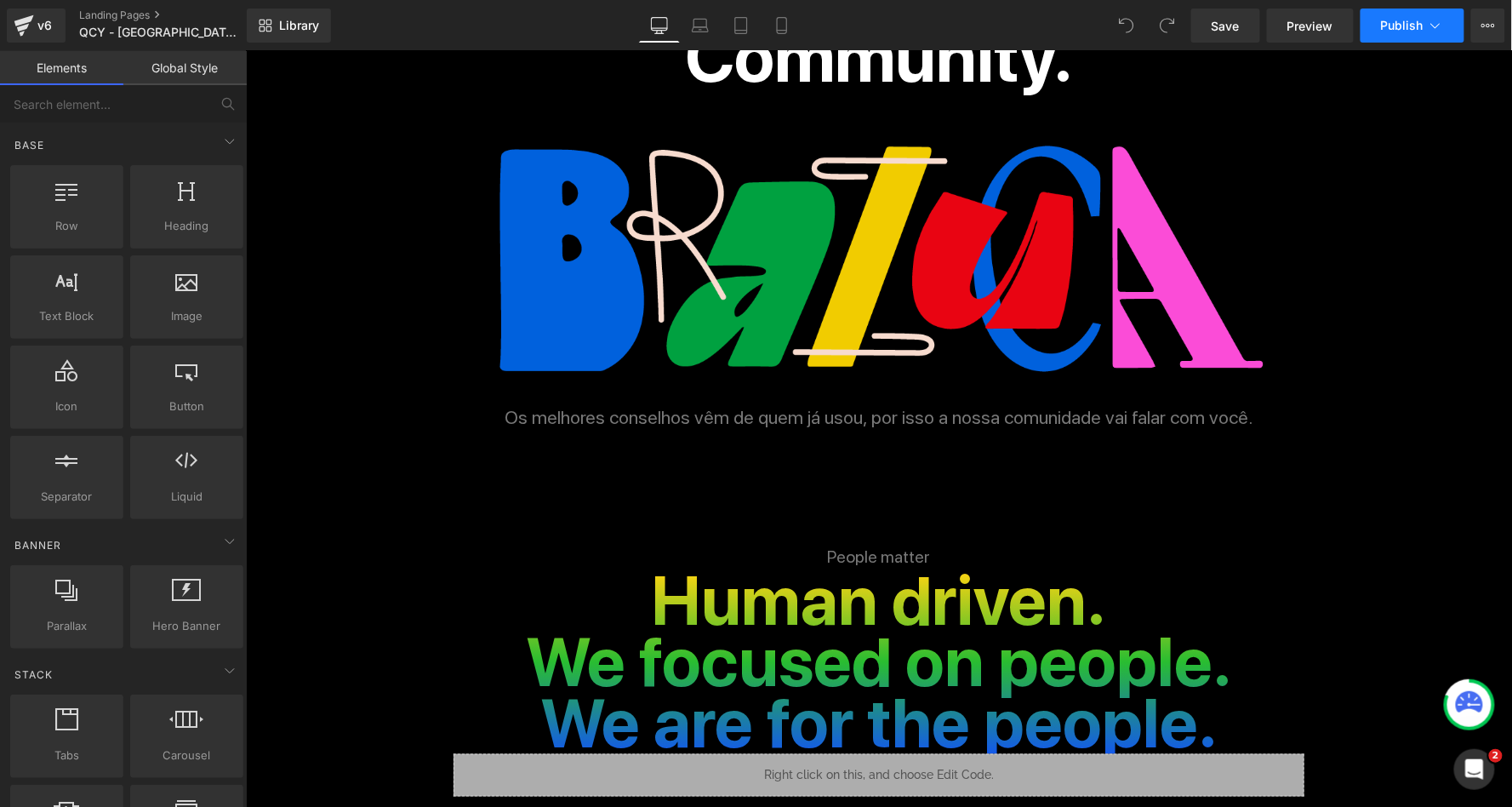
click at [1432, 32] on icon at bounding box center [1435, 25] width 17 height 17
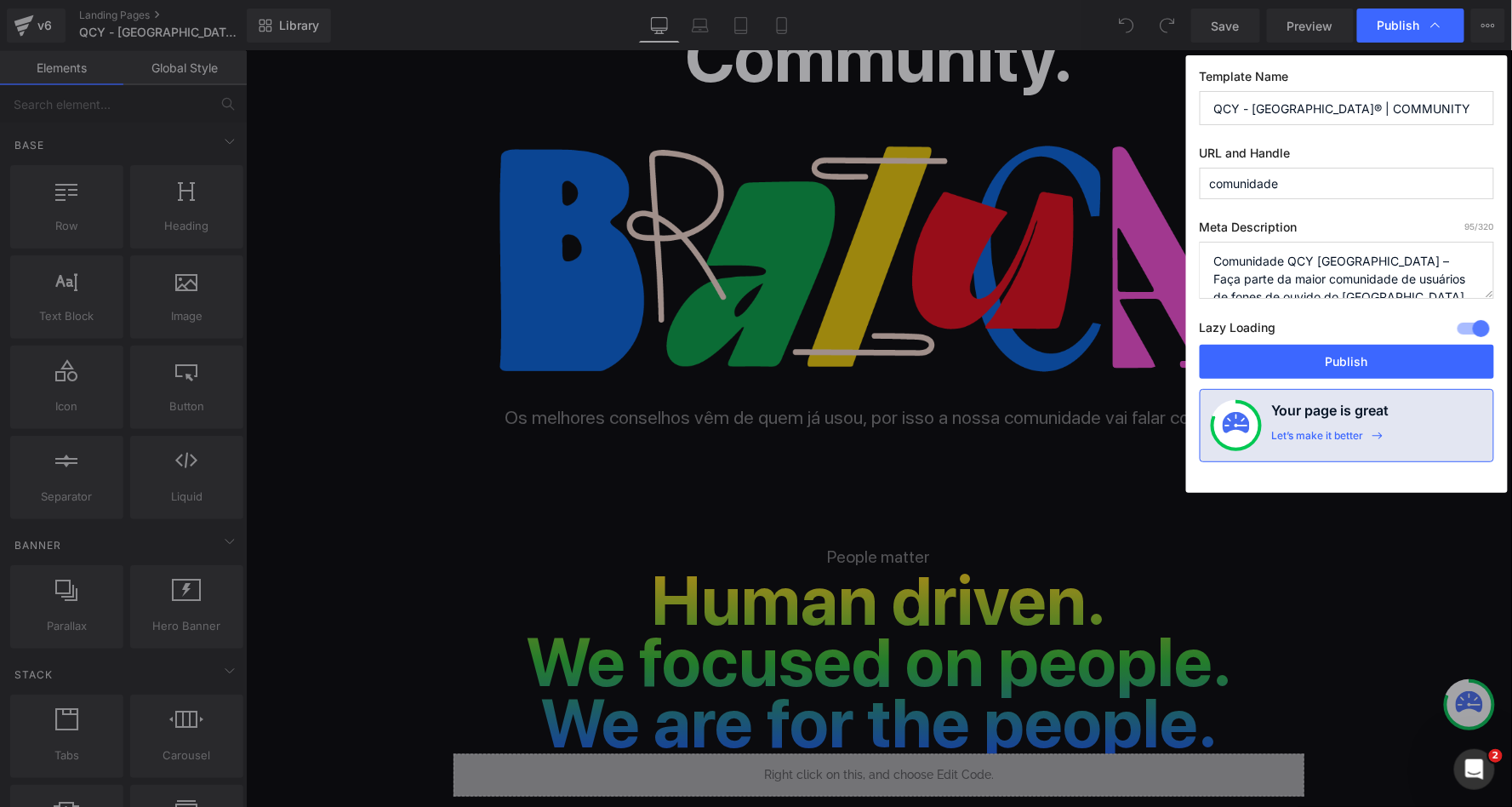
click at [1274, 271] on textarea "Comunidade QCY BRASIL – Faça parte da maior comunidade de usuários de fones de …" at bounding box center [1347, 270] width 295 height 57
click at [1361, 180] on input "comunidade" at bounding box center [1347, 183] width 295 height 32
click at [1406, 113] on input "QCY - BRASIL® | COMMUNITY" at bounding box center [1347, 108] width 295 height 34
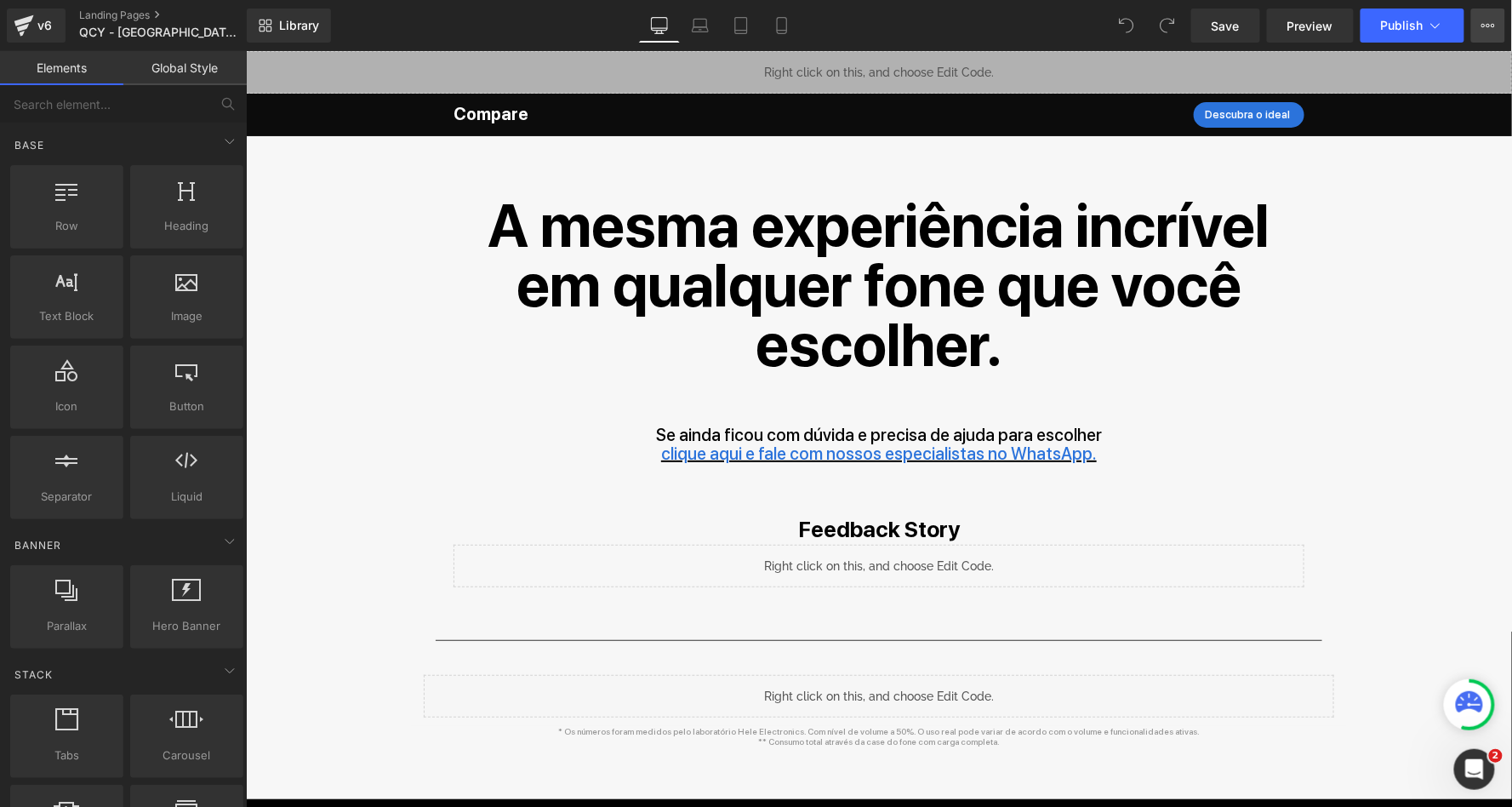
click at [1485, 23] on icon at bounding box center [1488, 25] width 14 height 14
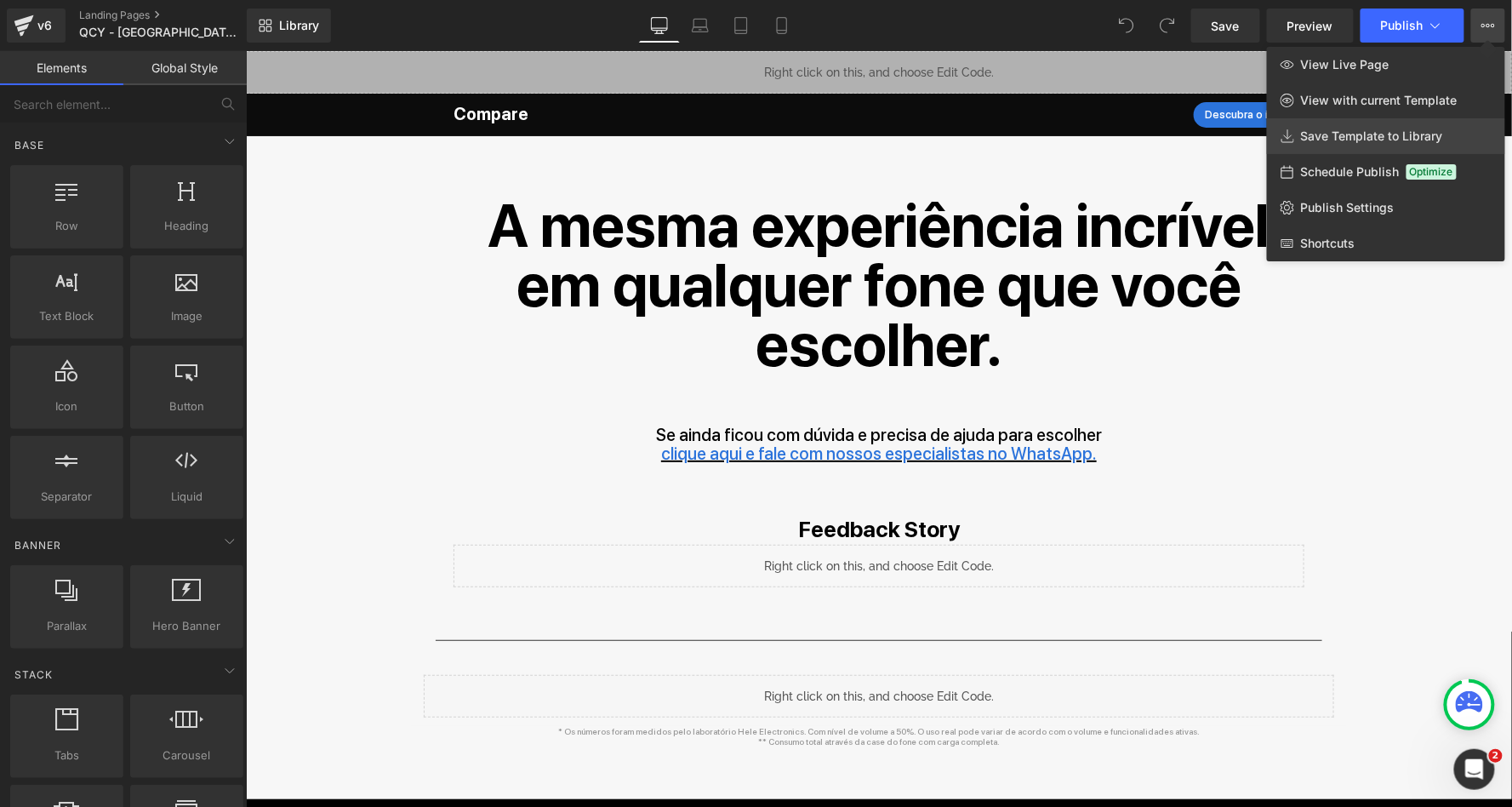
click at [1359, 141] on span "Save Template to Library" at bounding box center [1372, 136] width 142 height 15
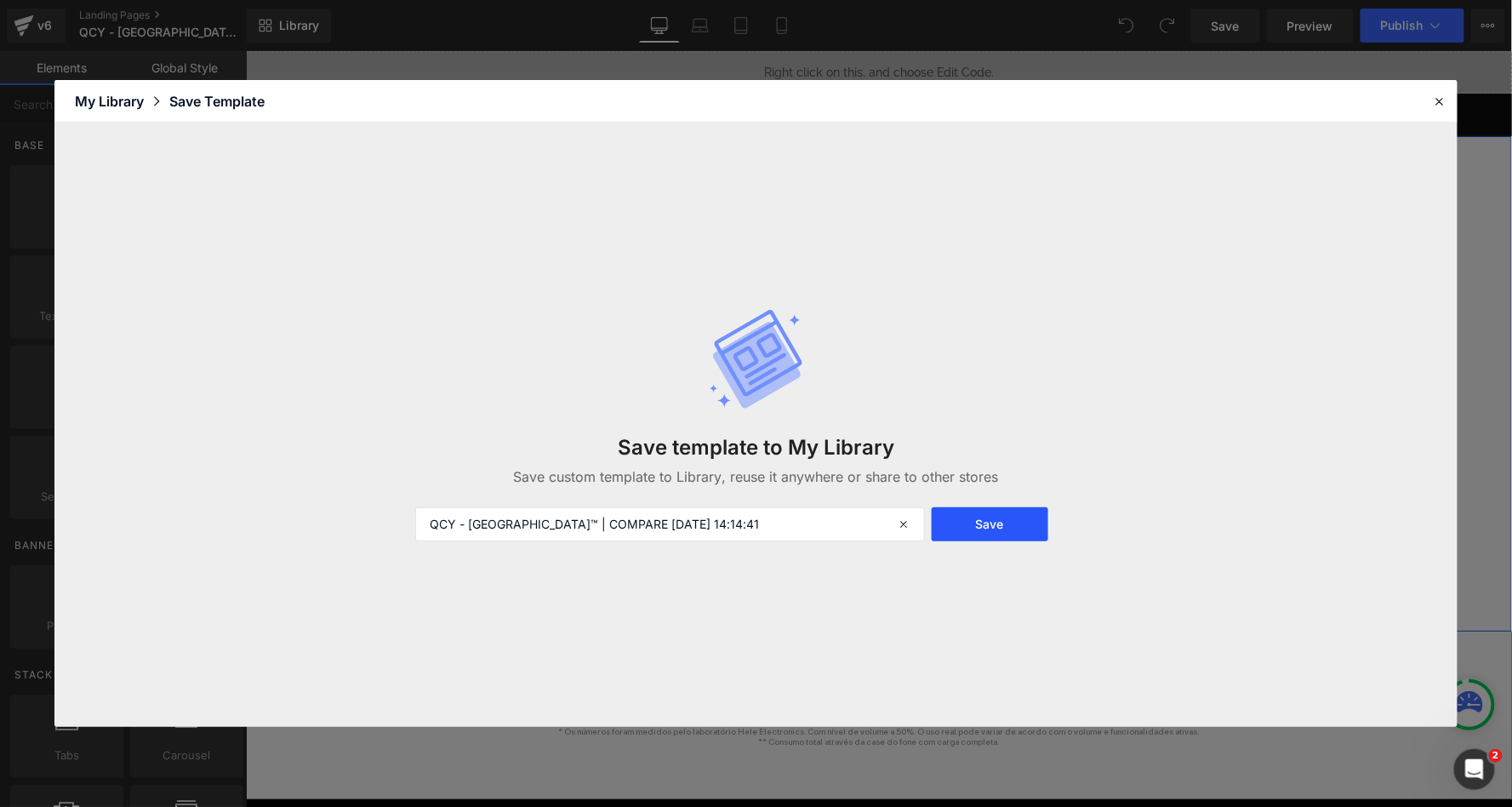
click at [1005, 525] on button "Save" at bounding box center [990, 525] width 116 height 34
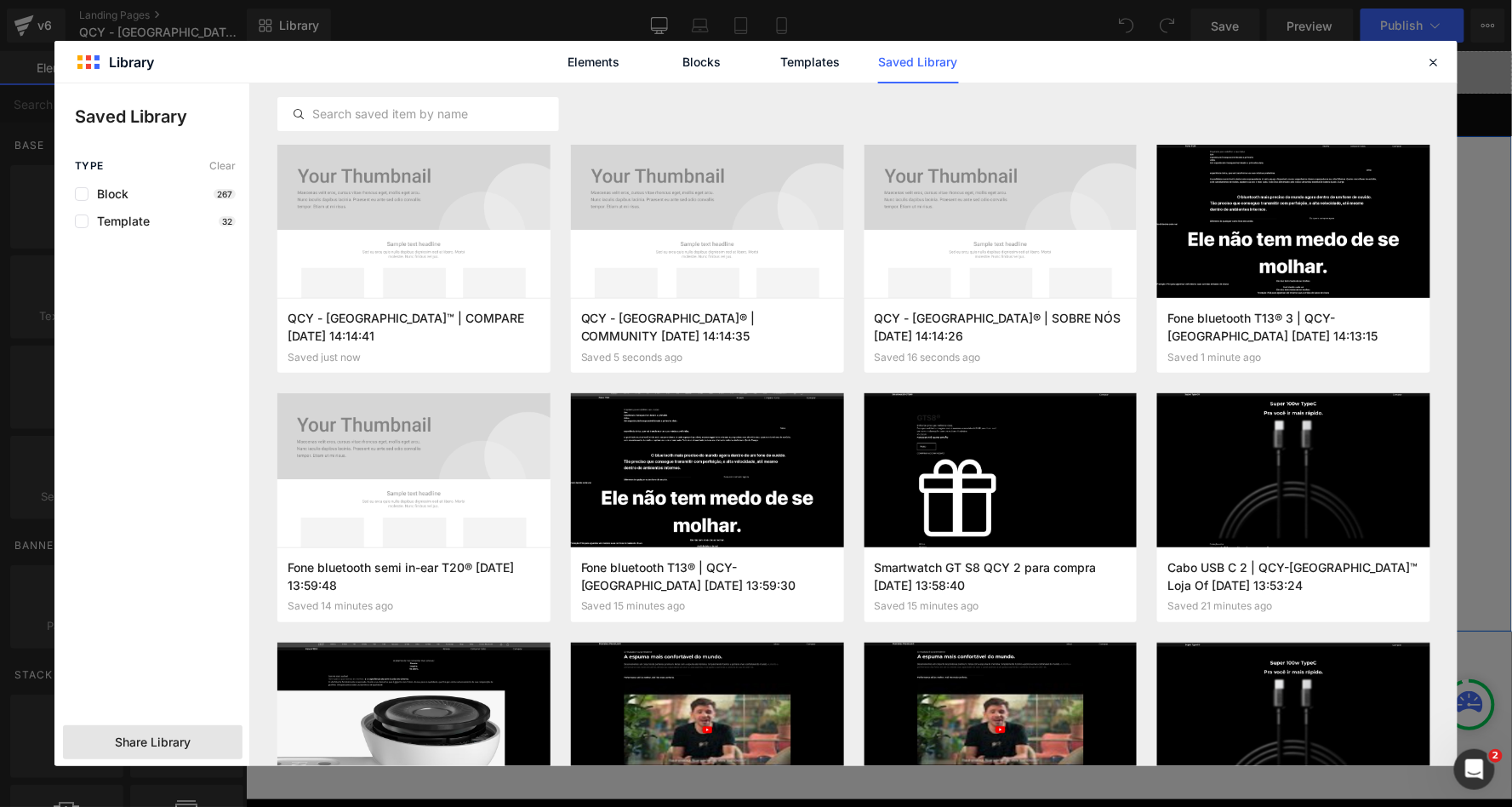
click at [169, 738] on span "Share Library" at bounding box center [152, 742] width 76 height 17
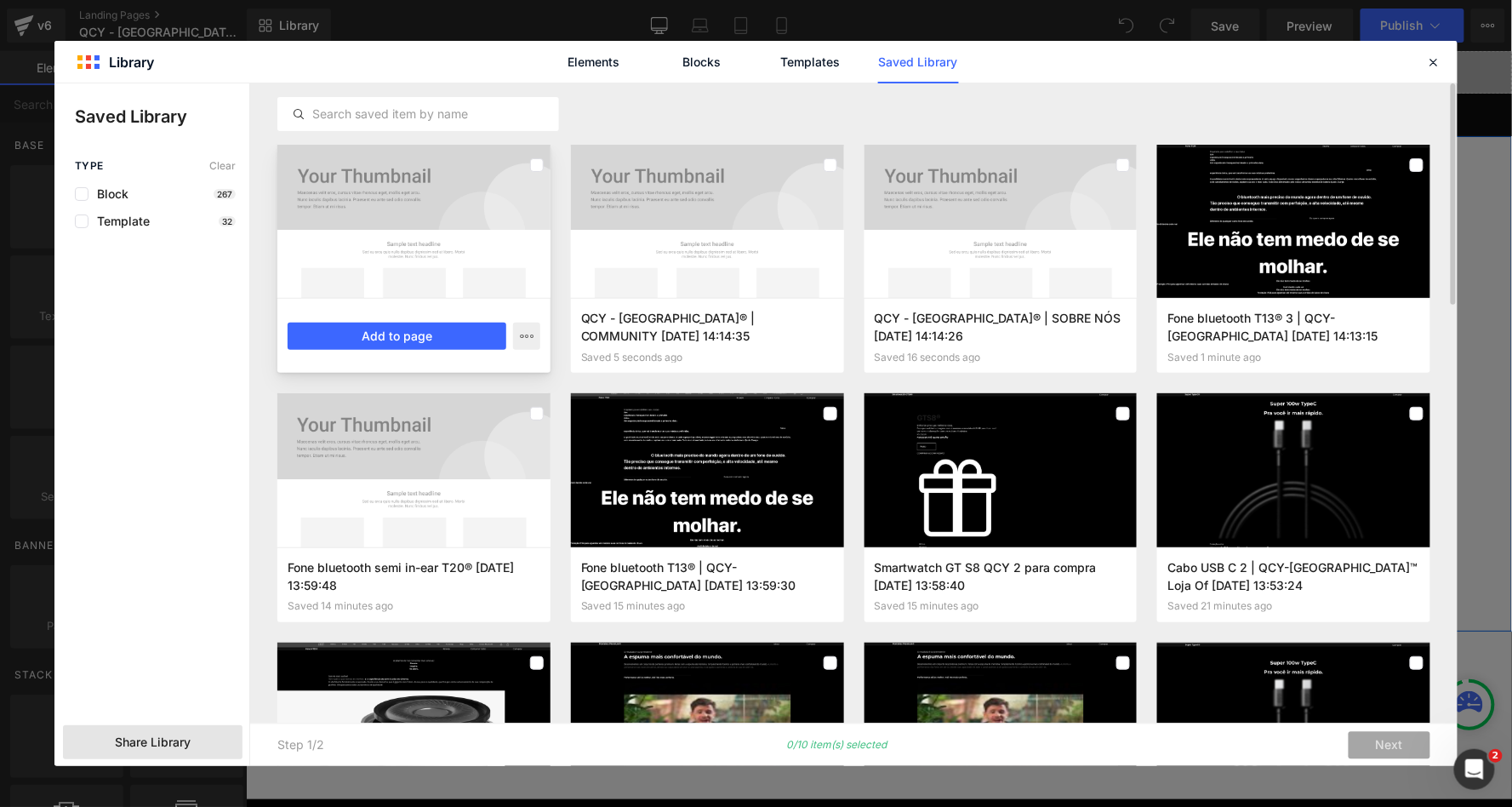
click at [530, 206] on div at bounding box center [414, 221] width 273 height 153
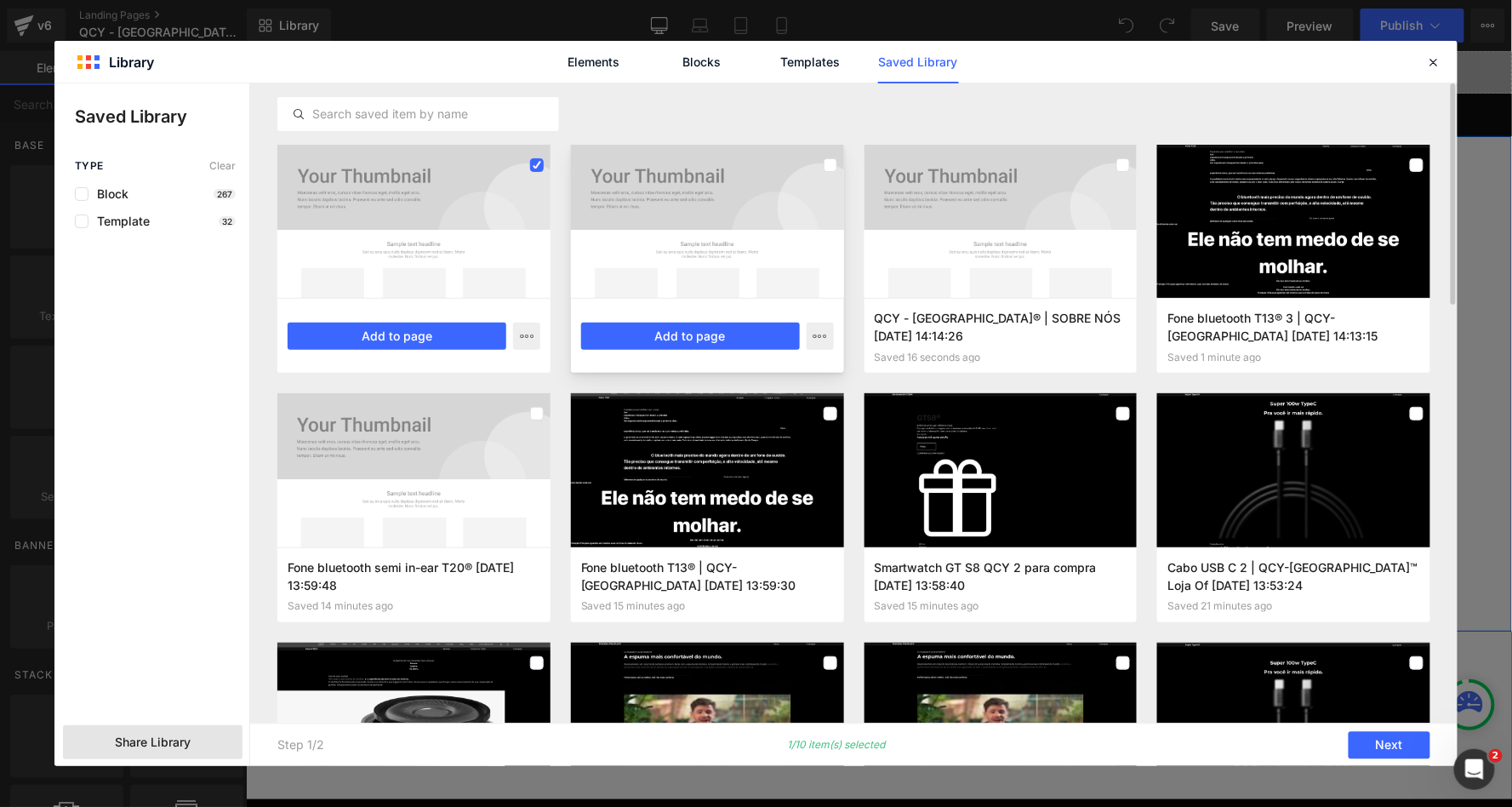
click at [697, 204] on div at bounding box center [707, 221] width 273 height 153
click at [983, 321] on div "QCY - BRASIL® | SOBRE NÓS 2025-09-28 14:14:26 Saved 16 seconds ago Add to page" at bounding box center [1001, 335] width 273 height 75
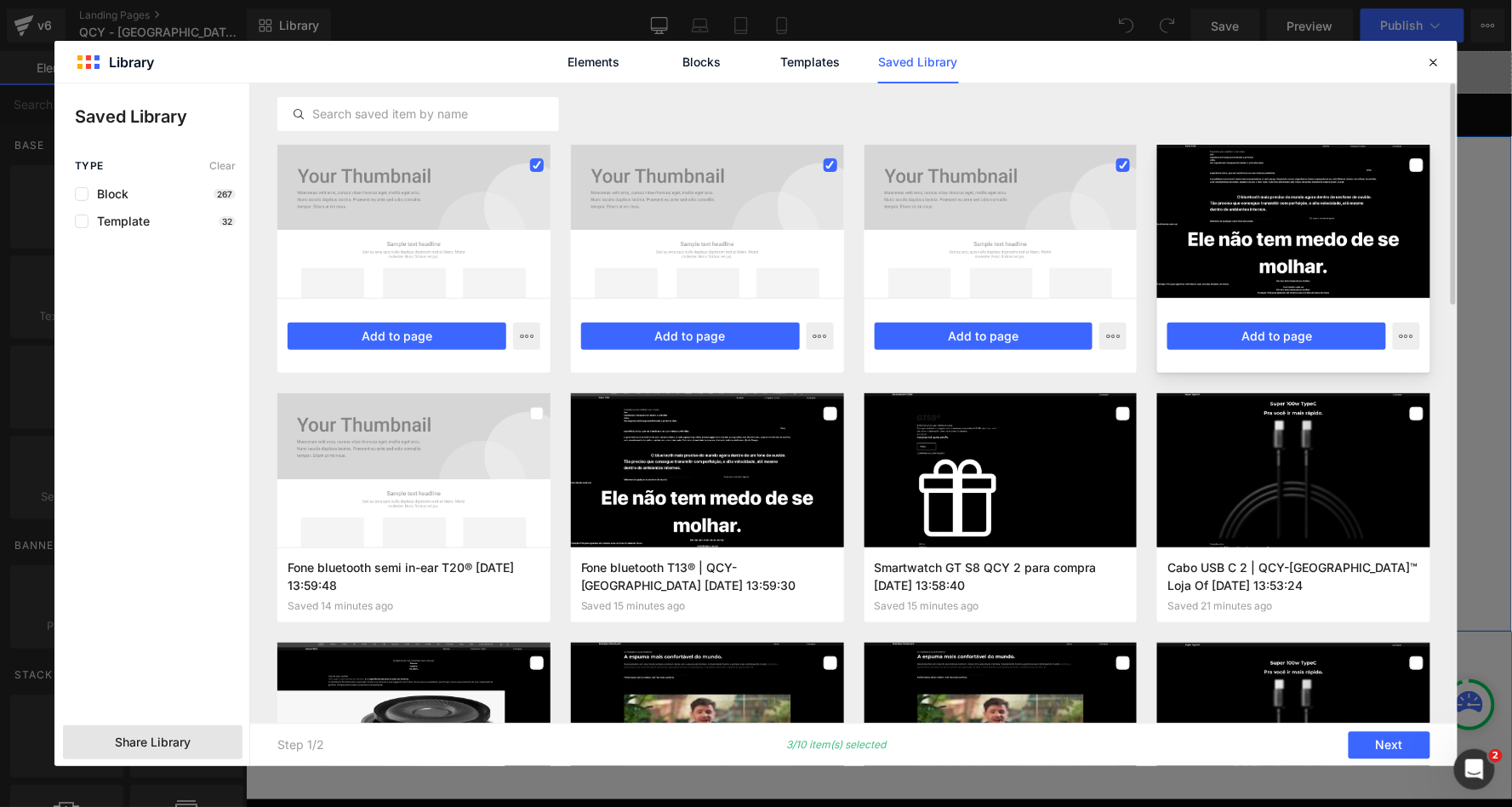
click at [1302, 234] on div at bounding box center [1294, 221] width 273 height 153
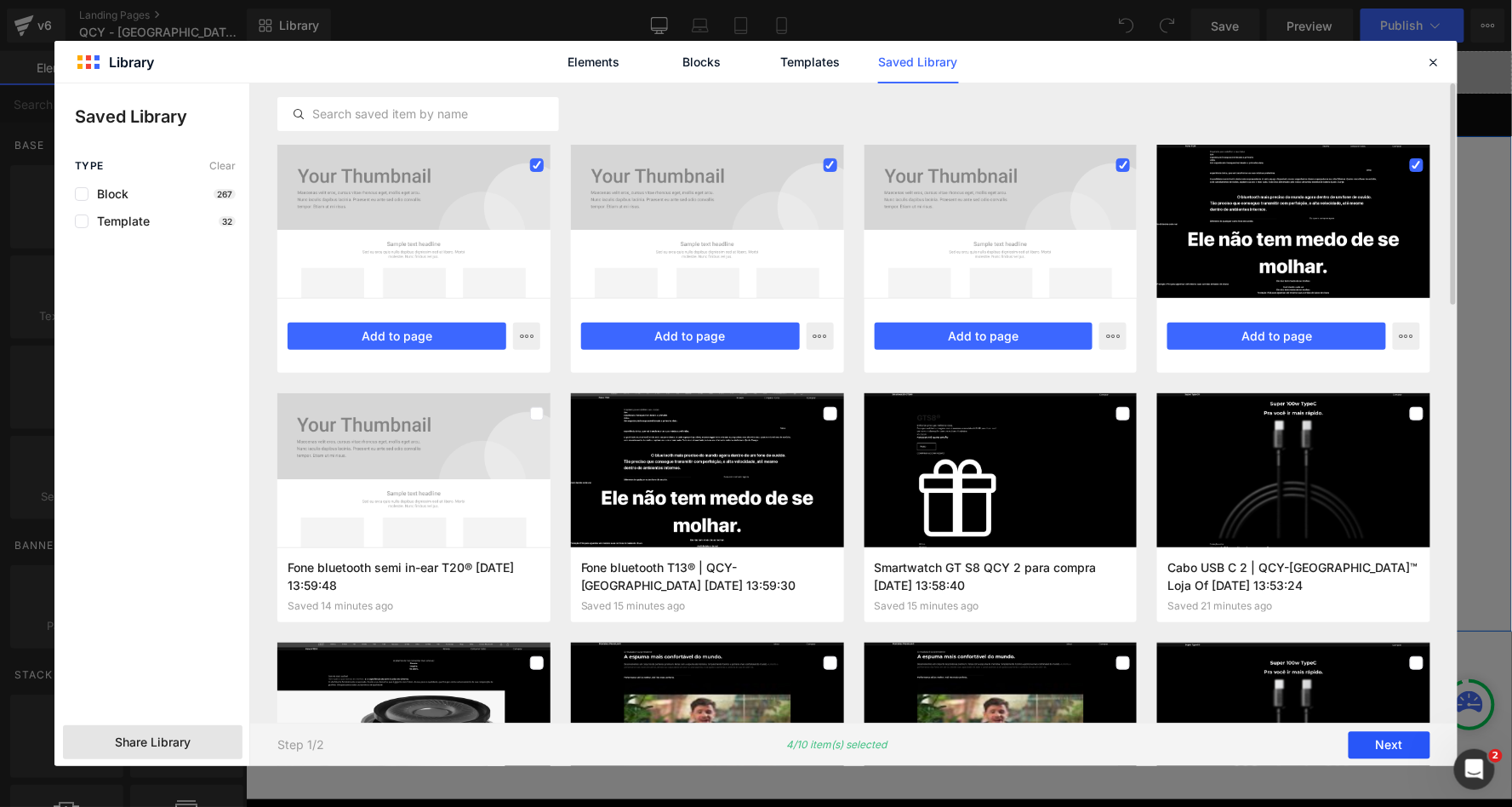
click at [1393, 740] on button "Next" at bounding box center [1389, 746] width 82 height 27
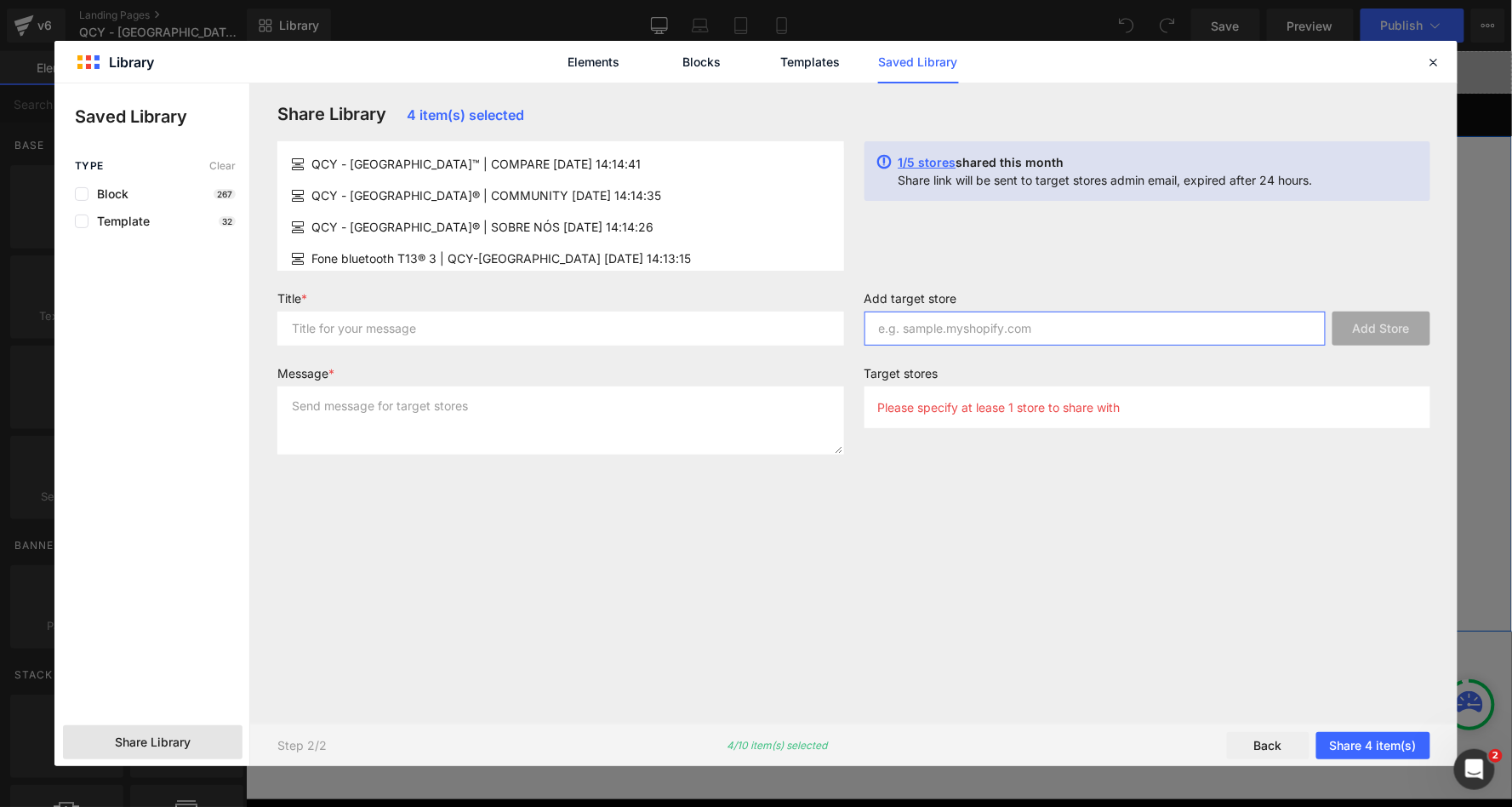
click at [949, 319] on input "text" at bounding box center [1095, 328] width 463 height 34
paste input "uwa1bp-2h.myshopify.com"
type input "uwa1bp-2h.myshopify.com"
click at [1385, 315] on button "Add Store" at bounding box center [1381, 328] width 98 height 34
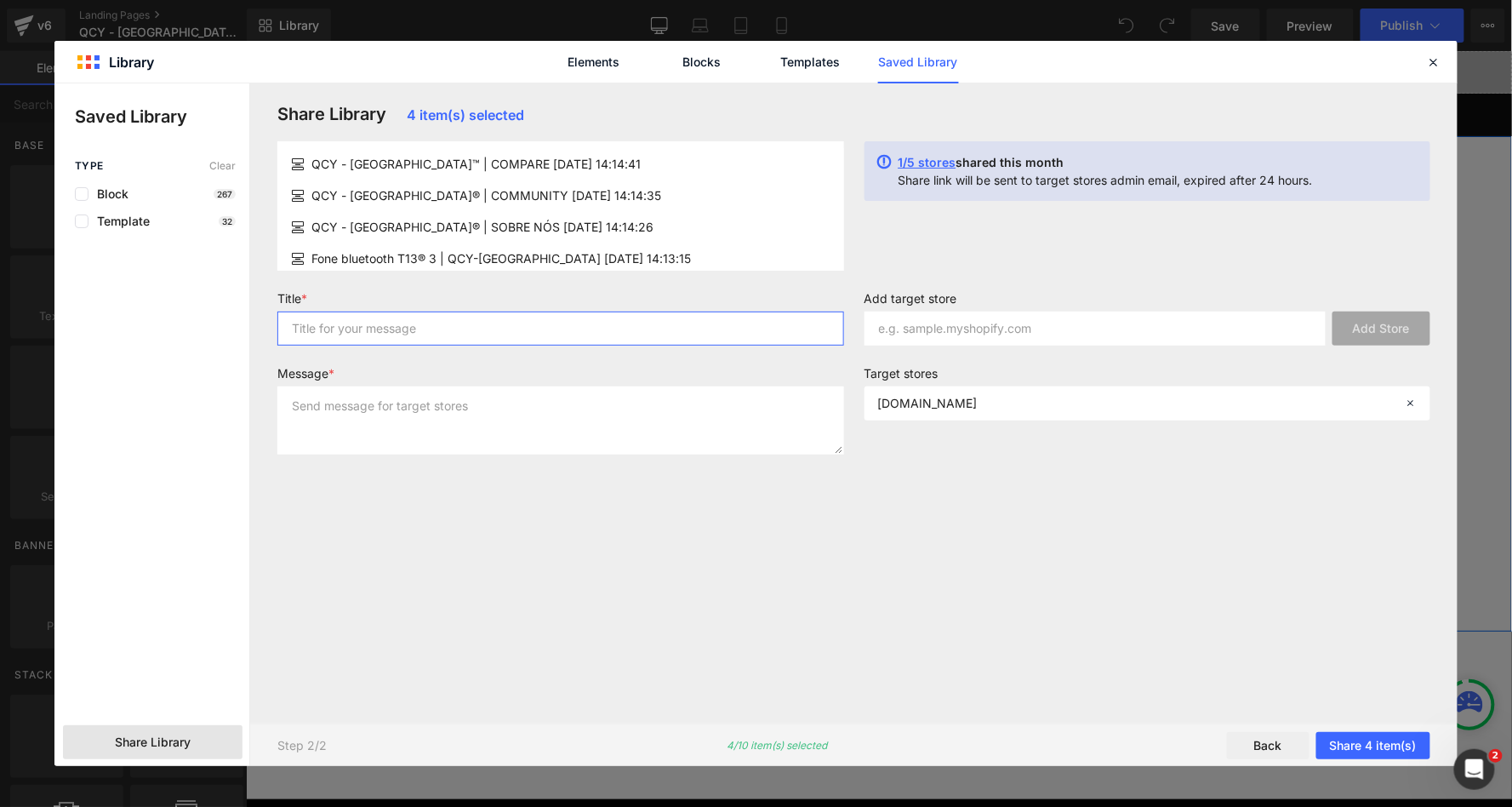
click at [569, 318] on input "text" at bounding box center [561, 328] width 567 height 34
type input "more"
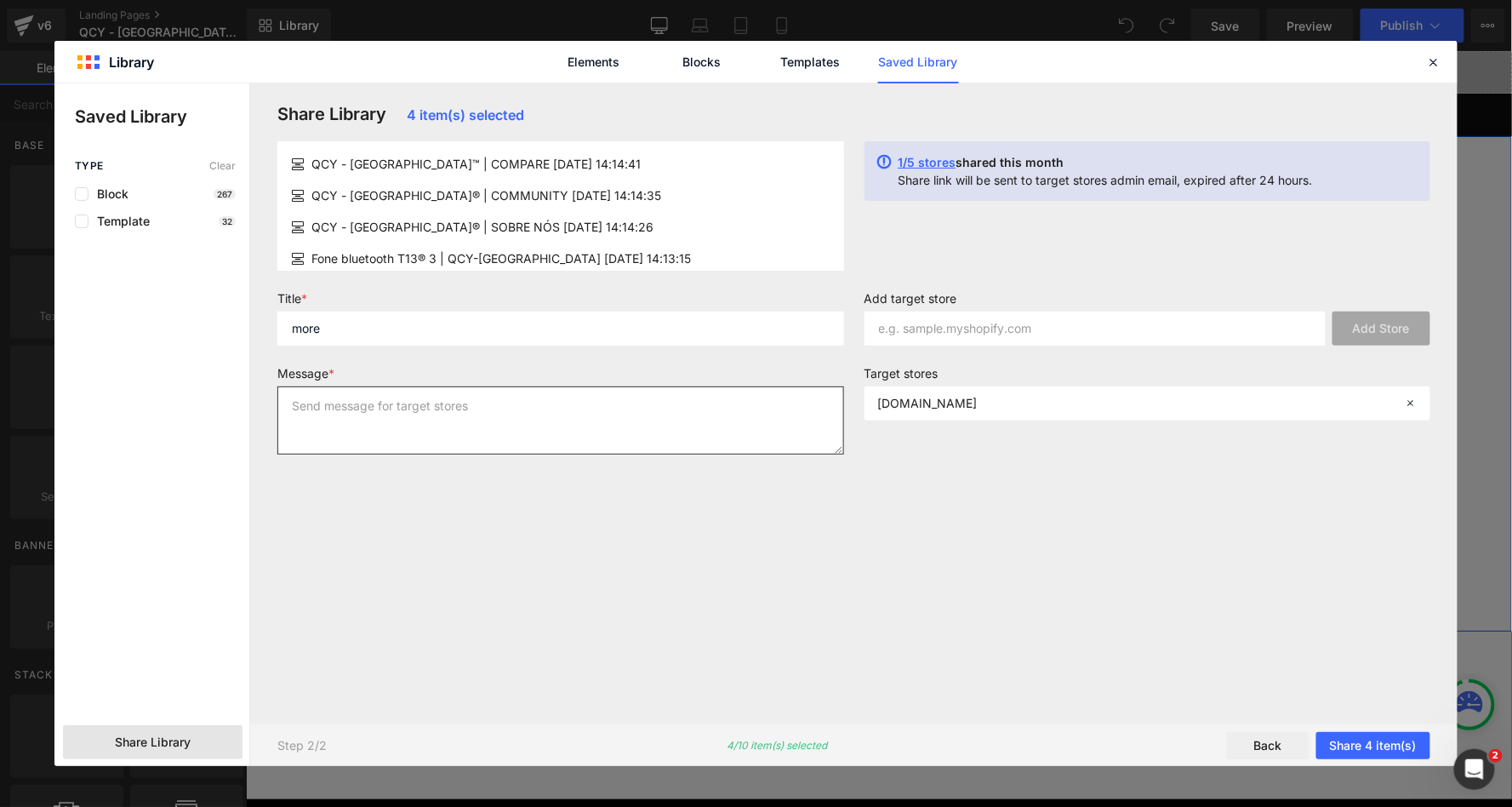
click at [535, 437] on textarea at bounding box center [561, 421] width 567 height 69
type textarea "more"
click at [1373, 748] on button "Share 4 item(s)" at bounding box center [1373, 746] width 114 height 27
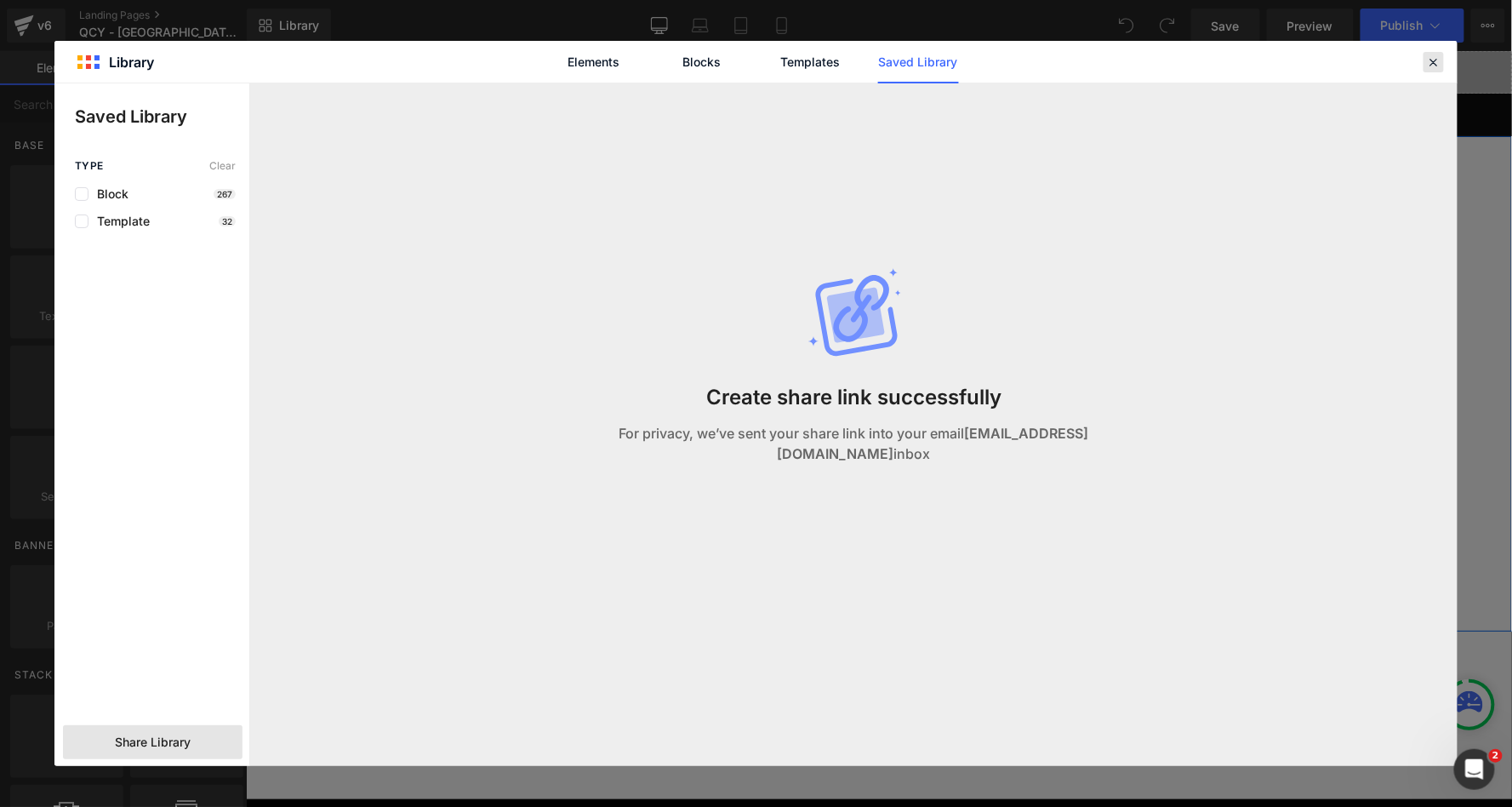
click at [1436, 60] on icon at bounding box center [1434, 61] width 15 height 15
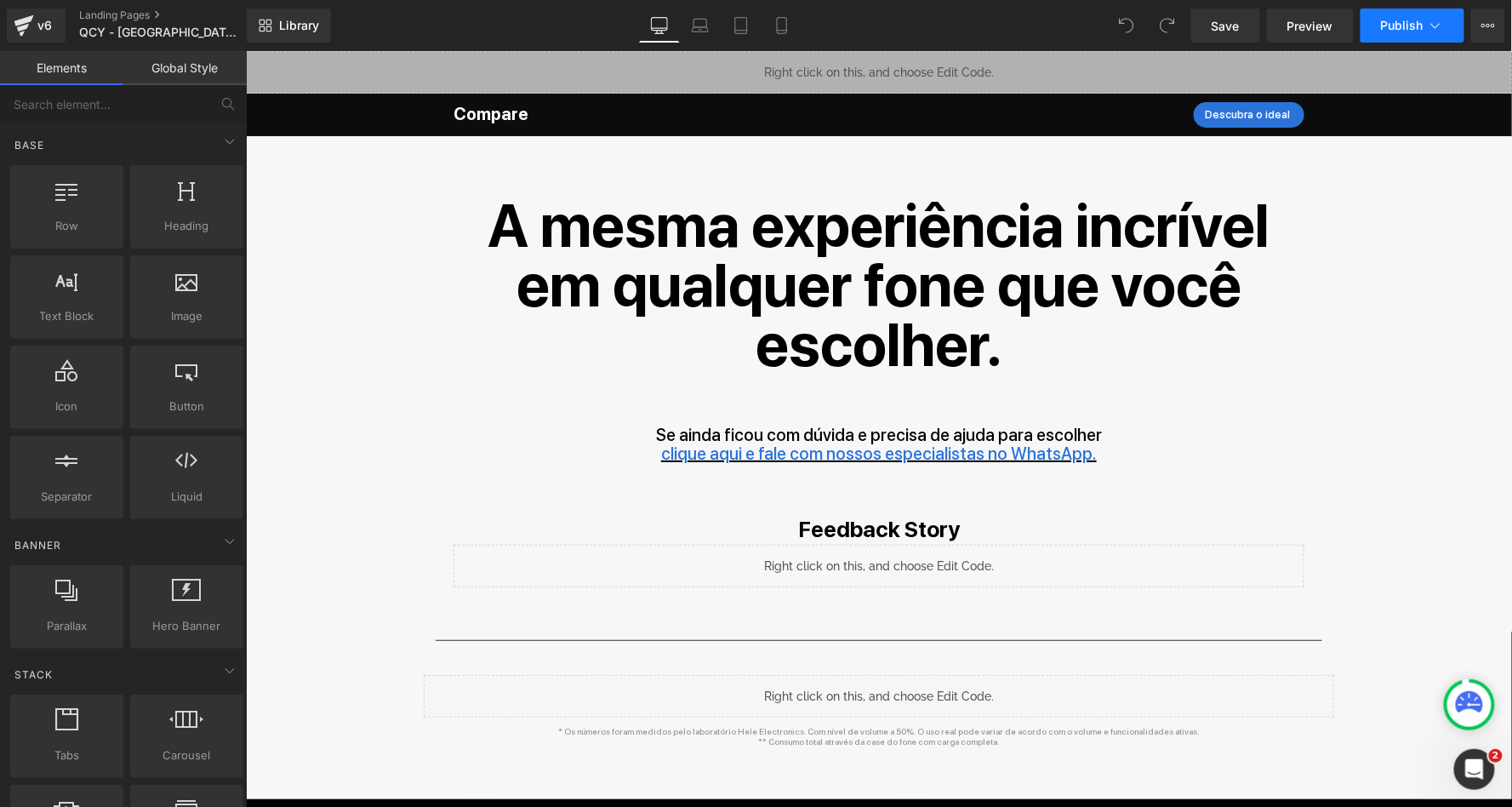
click at [1436, 30] on icon at bounding box center [1435, 25] width 17 height 17
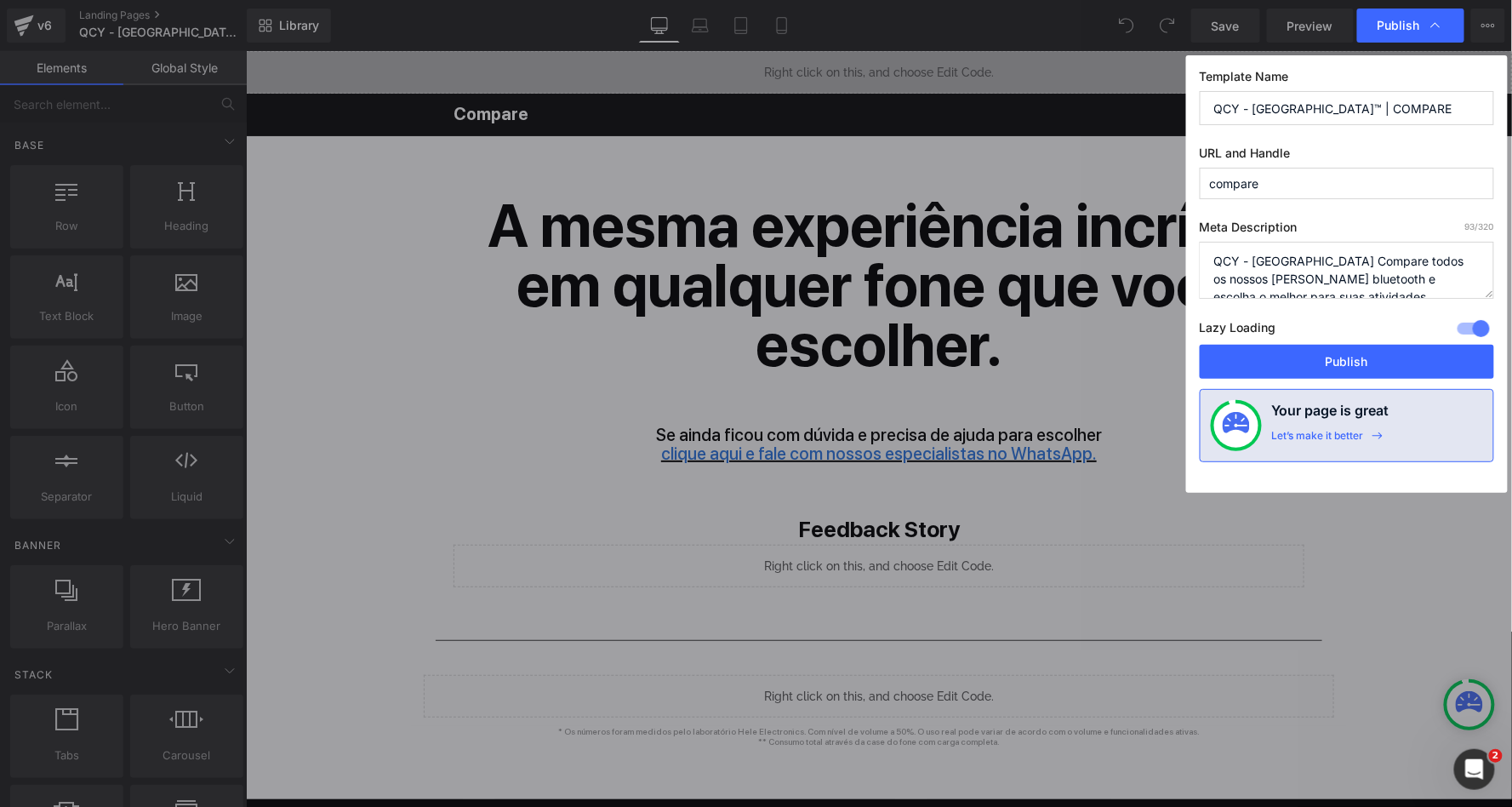
click at [1288, 264] on textarea "QCY - BRASIL Compare todos os nossos fones bluetooth e escolha o melhor para su…" at bounding box center [1347, 270] width 295 height 57
click at [1293, 120] on input "QCY - BRASIL™ | COMPARE" at bounding box center [1347, 108] width 295 height 34
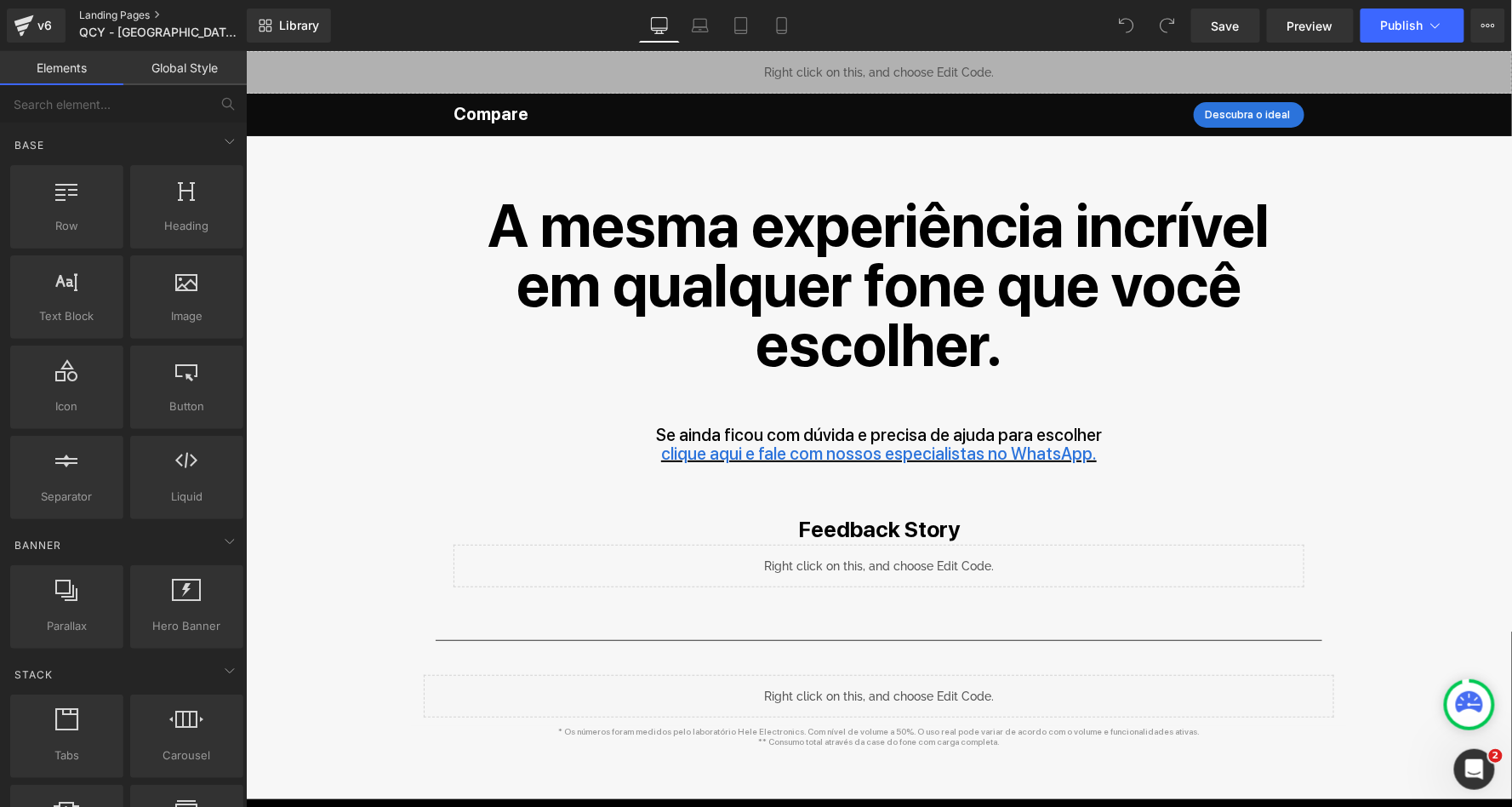
click at [112, 14] on link "Landing Pages" at bounding box center [177, 14] width 196 height 14
